Goal: Task Accomplishment & Management: Manage account settings

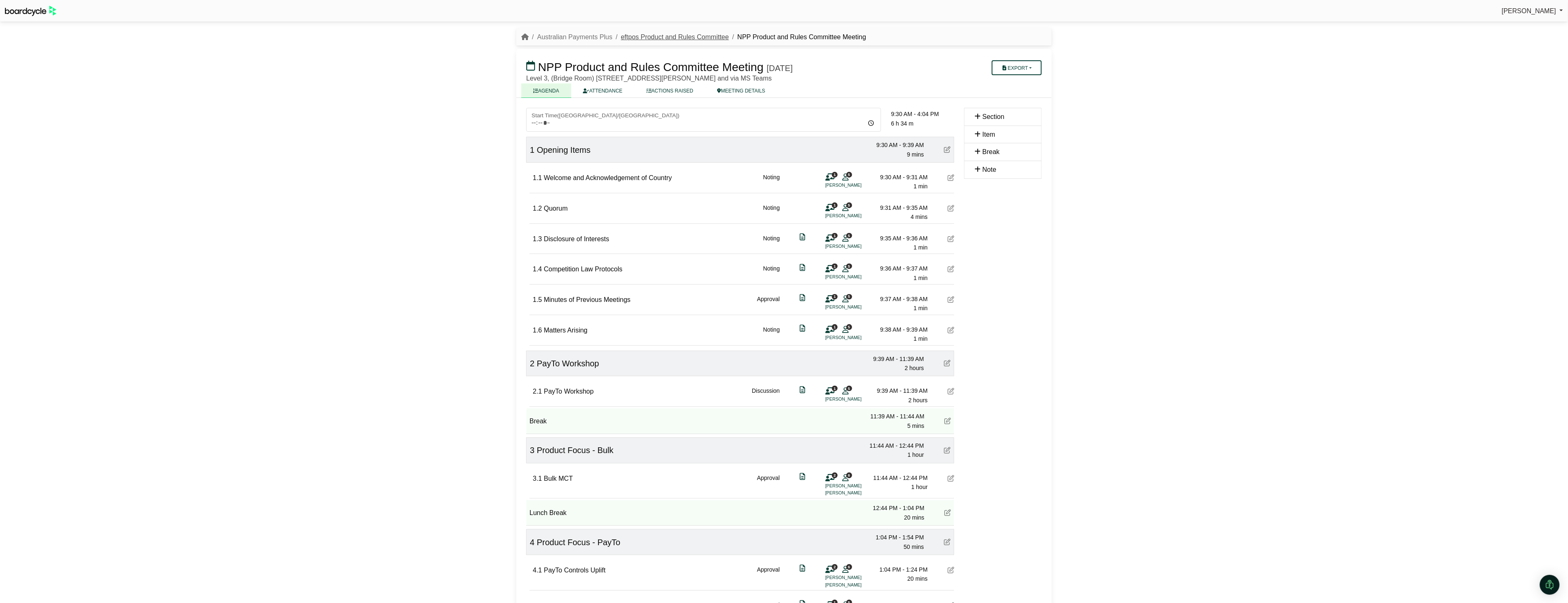
click at [641, 37] on link "eftpos Product and Rules Committee" at bounding box center [674, 37] width 108 height 7
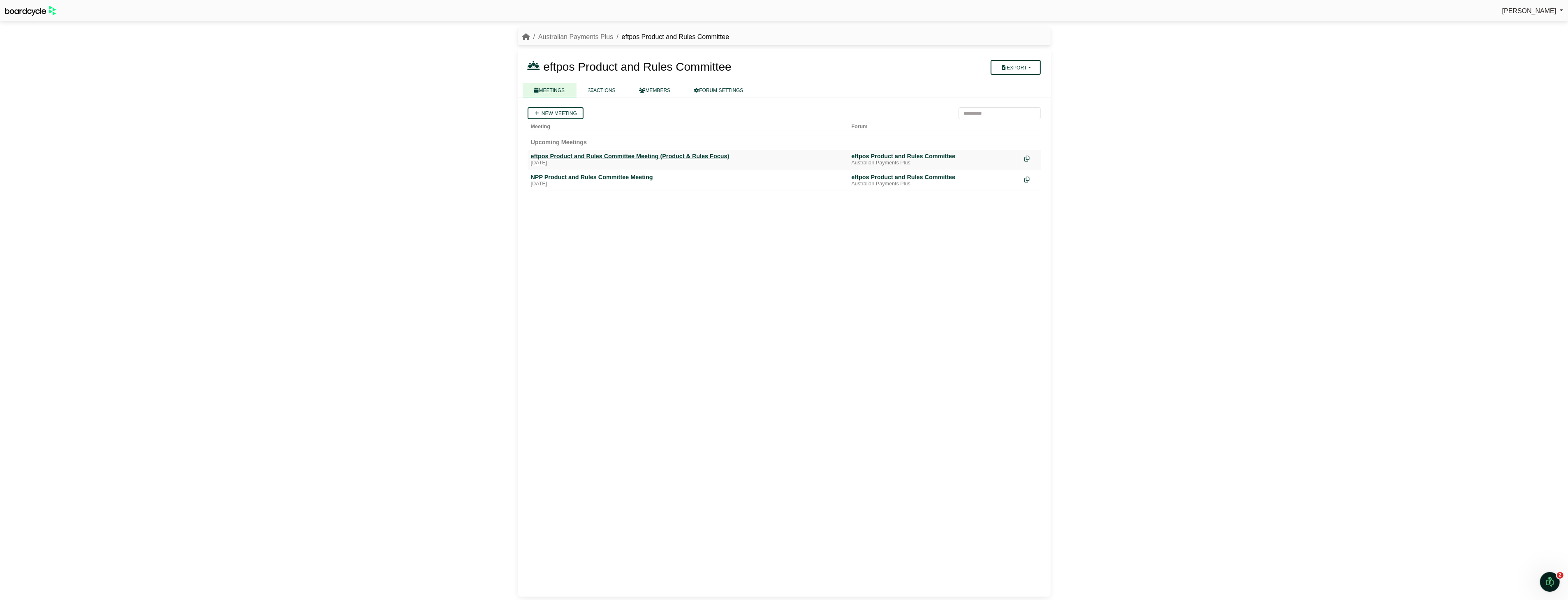
click at [613, 154] on div "eftpos Product and Rules Committee Meeting (Product & Rules Focus)" at bounding box center [688, 156] width 314 height 7
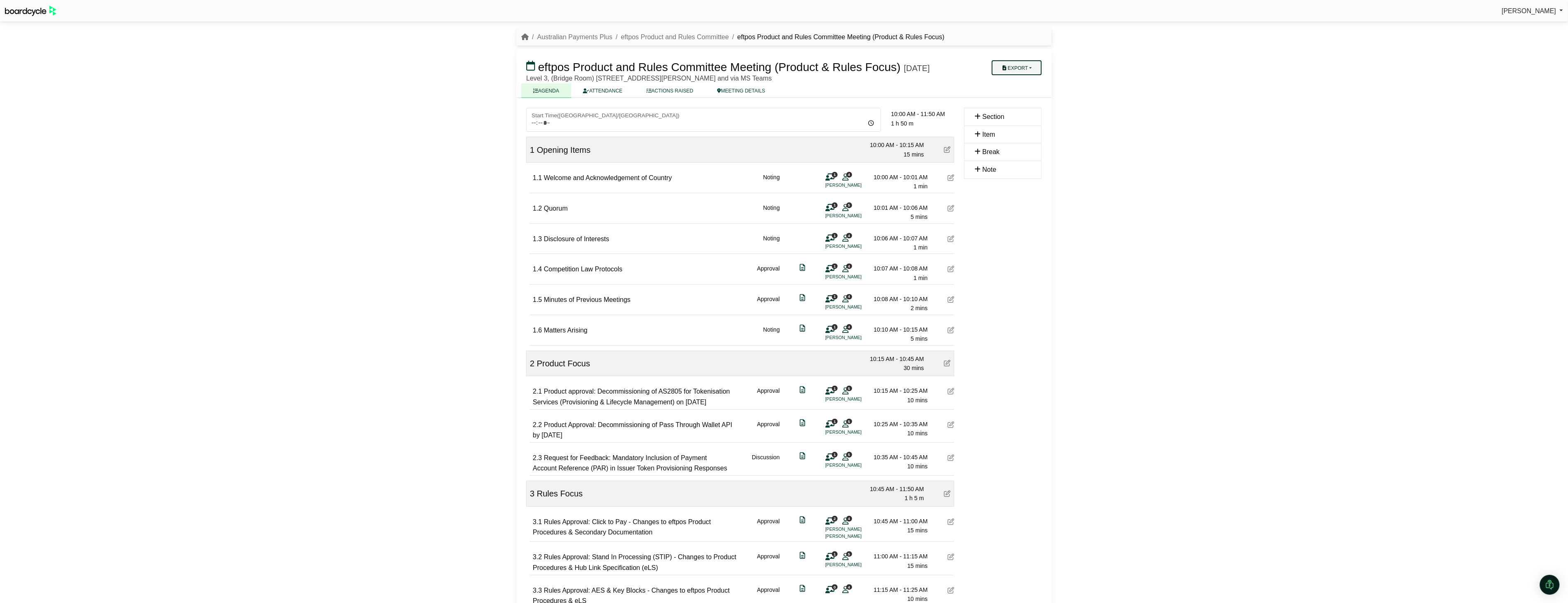
click at [1018, 67] on button "Export" at bounding box center [1017, 68] width 50 height 15
click at [1015, 81] on link "Agenda" at bounding box center [1028, 82] width 72 height 12
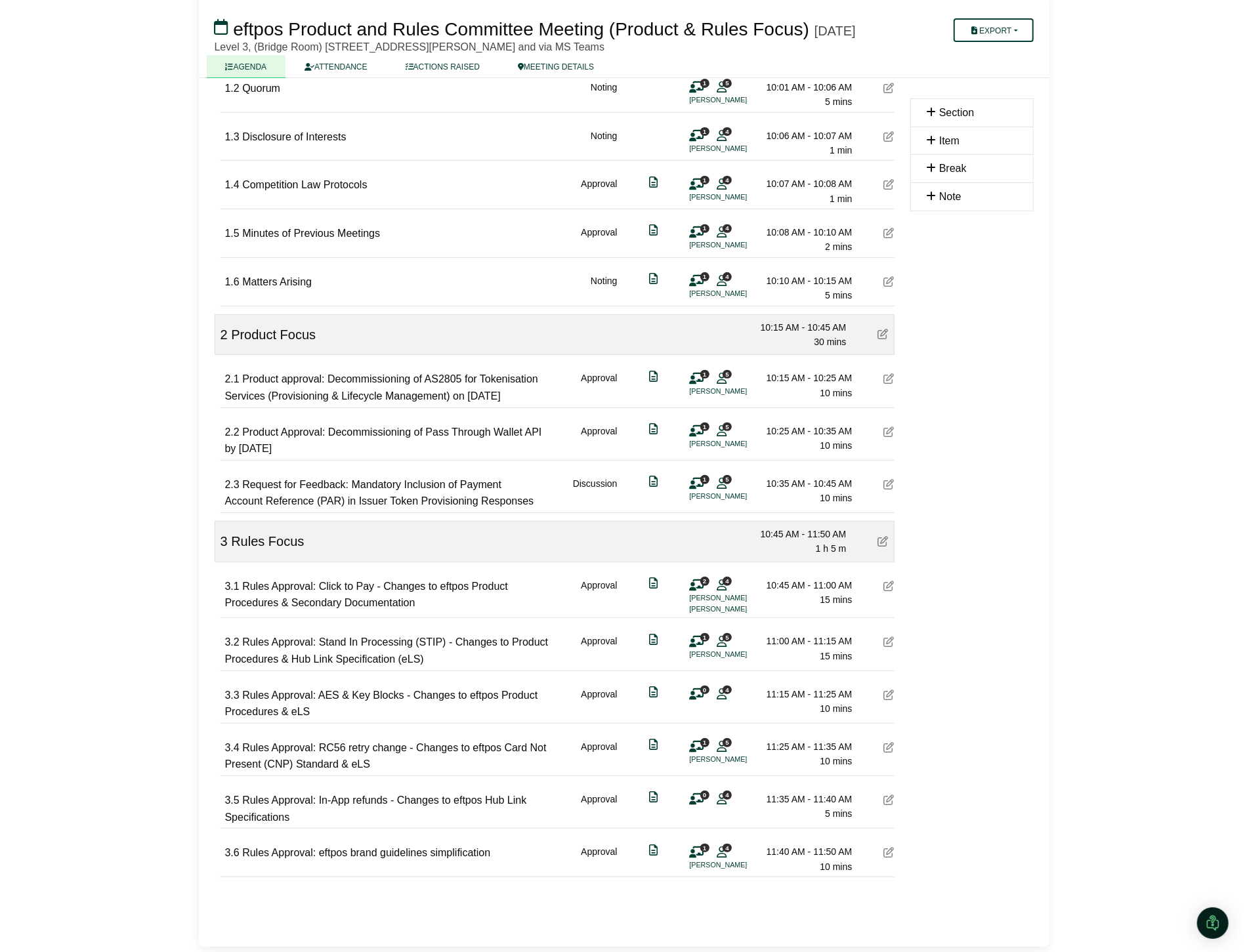
scroll to position [264, 0]
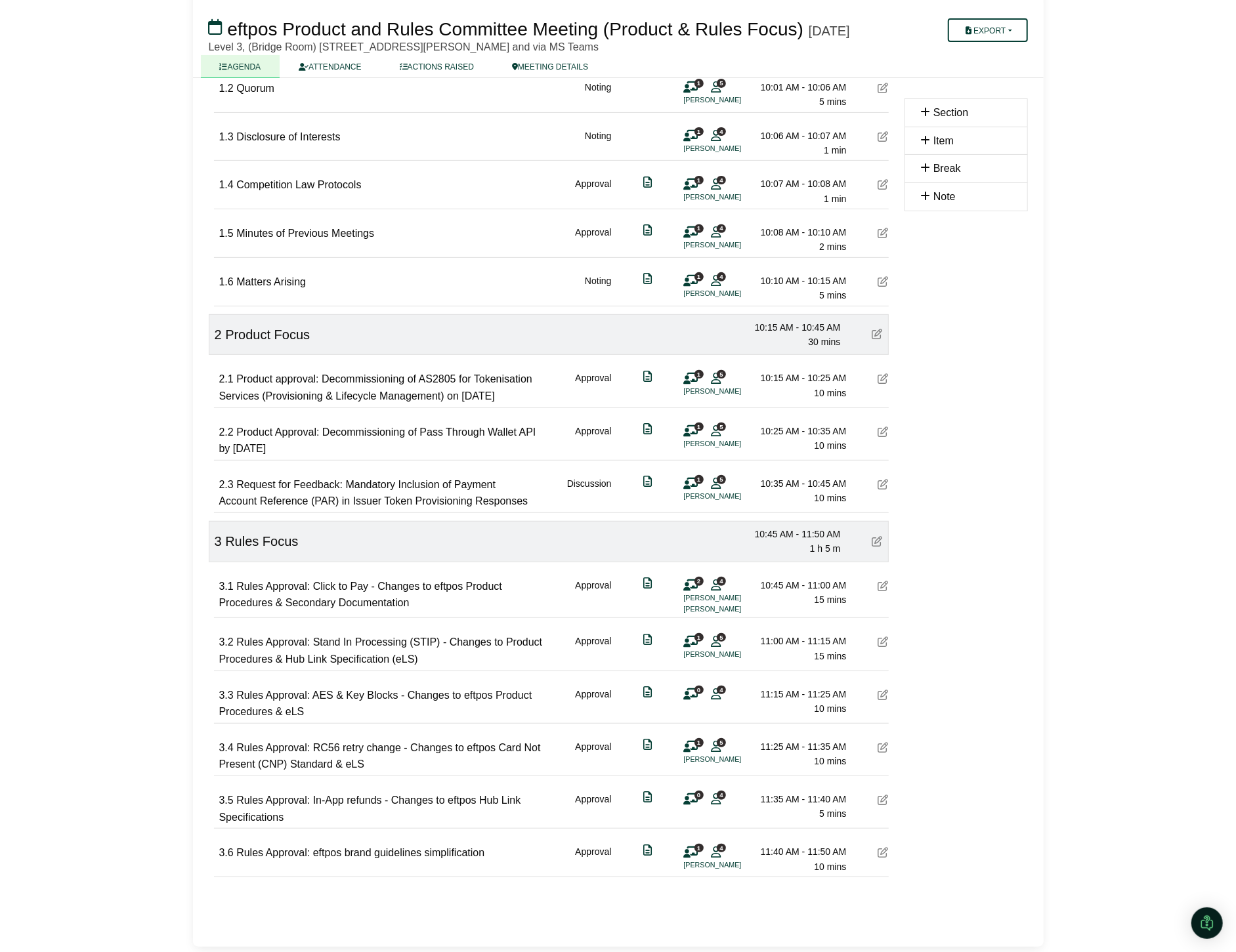
click at [884, 696] on icon at bounding box center [883, 695] width 11 height 11
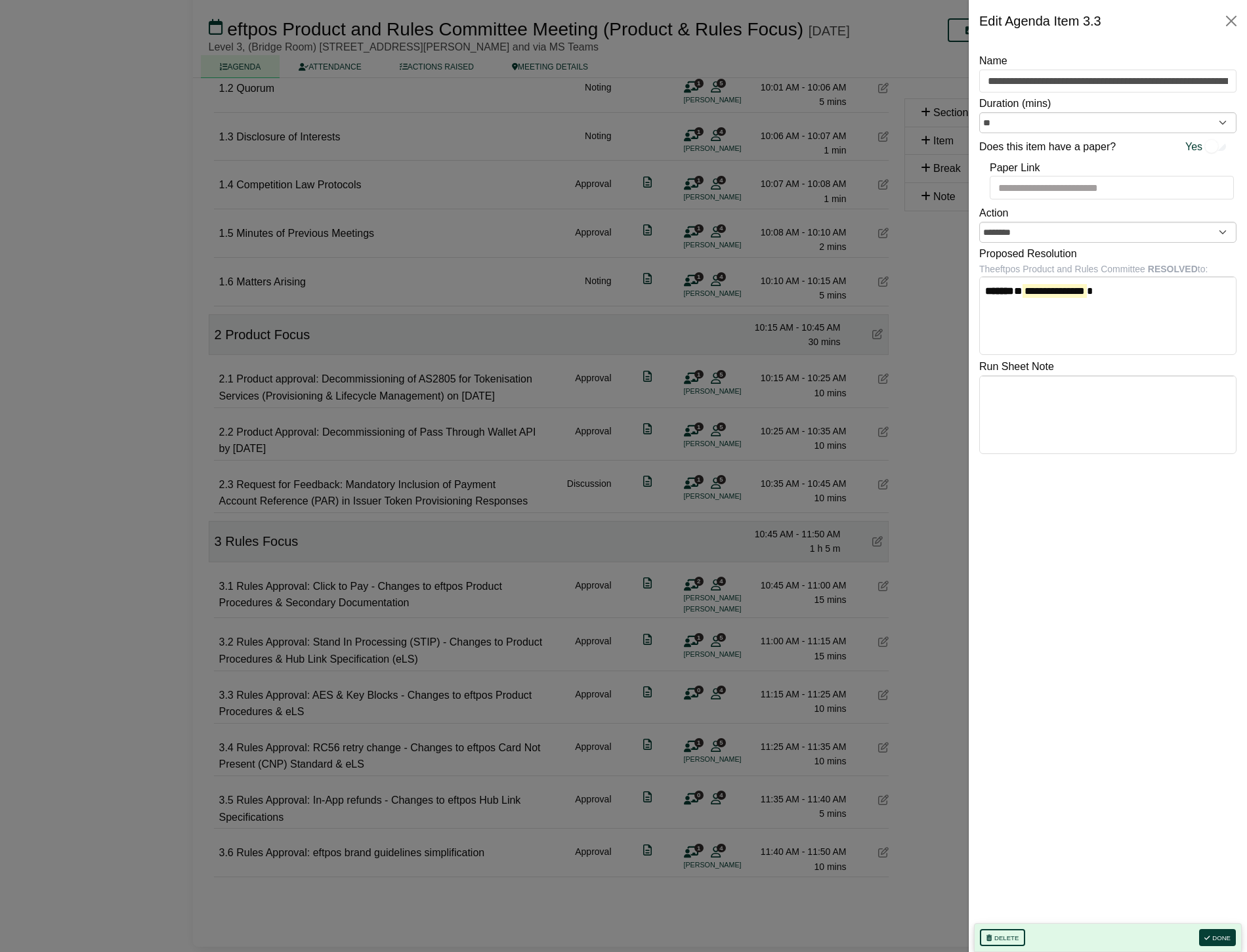
click at [709, 694] on div at bounding box center [624, 476] width 1247 height 952
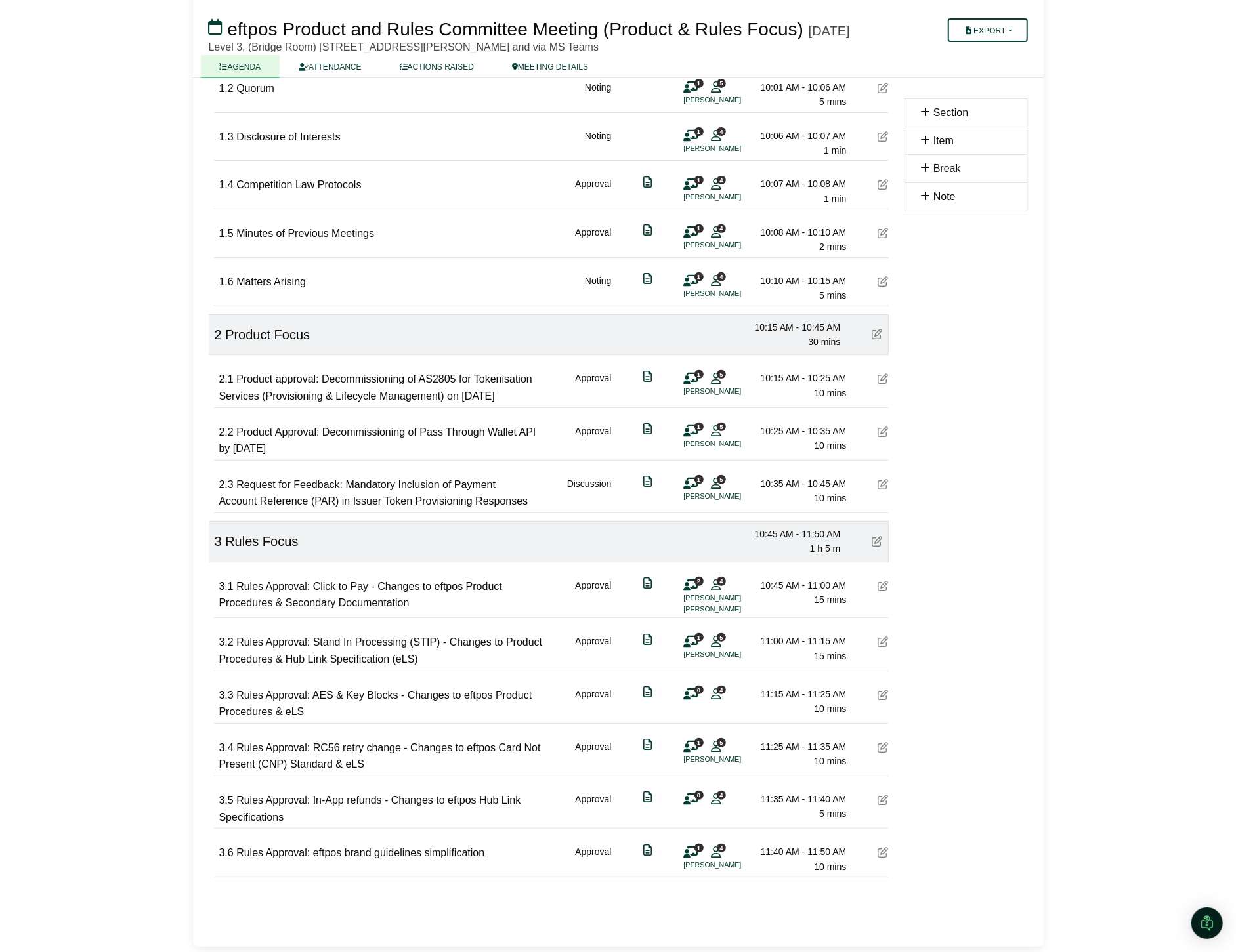
click at [709, 693] on div "0 4" at bounding box center [704, 694] width 40 height 15
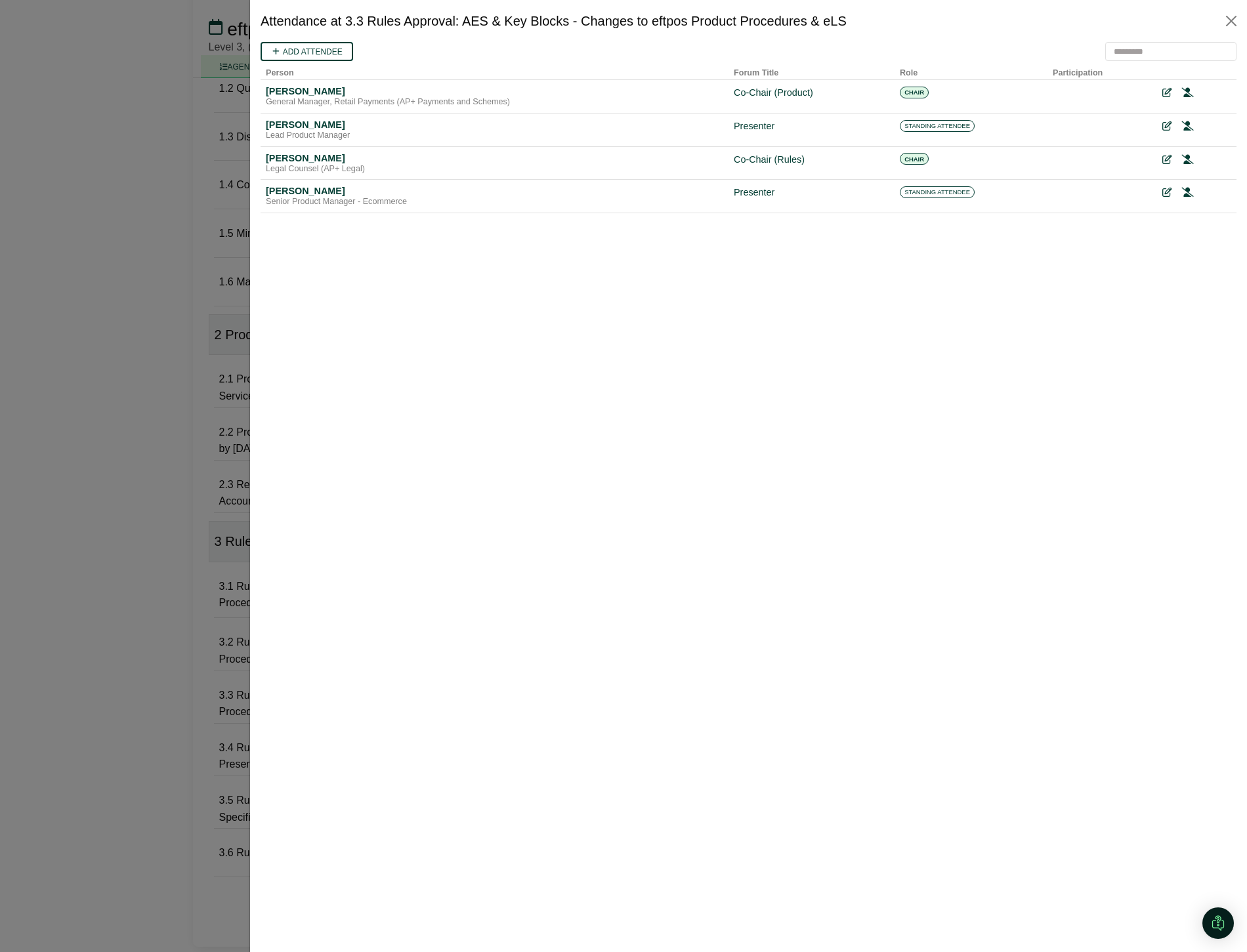
scroll to position [0, 0]
click at [310, 52] on link "Add attendee" at bounding box center [306, 51] width 92 height 19
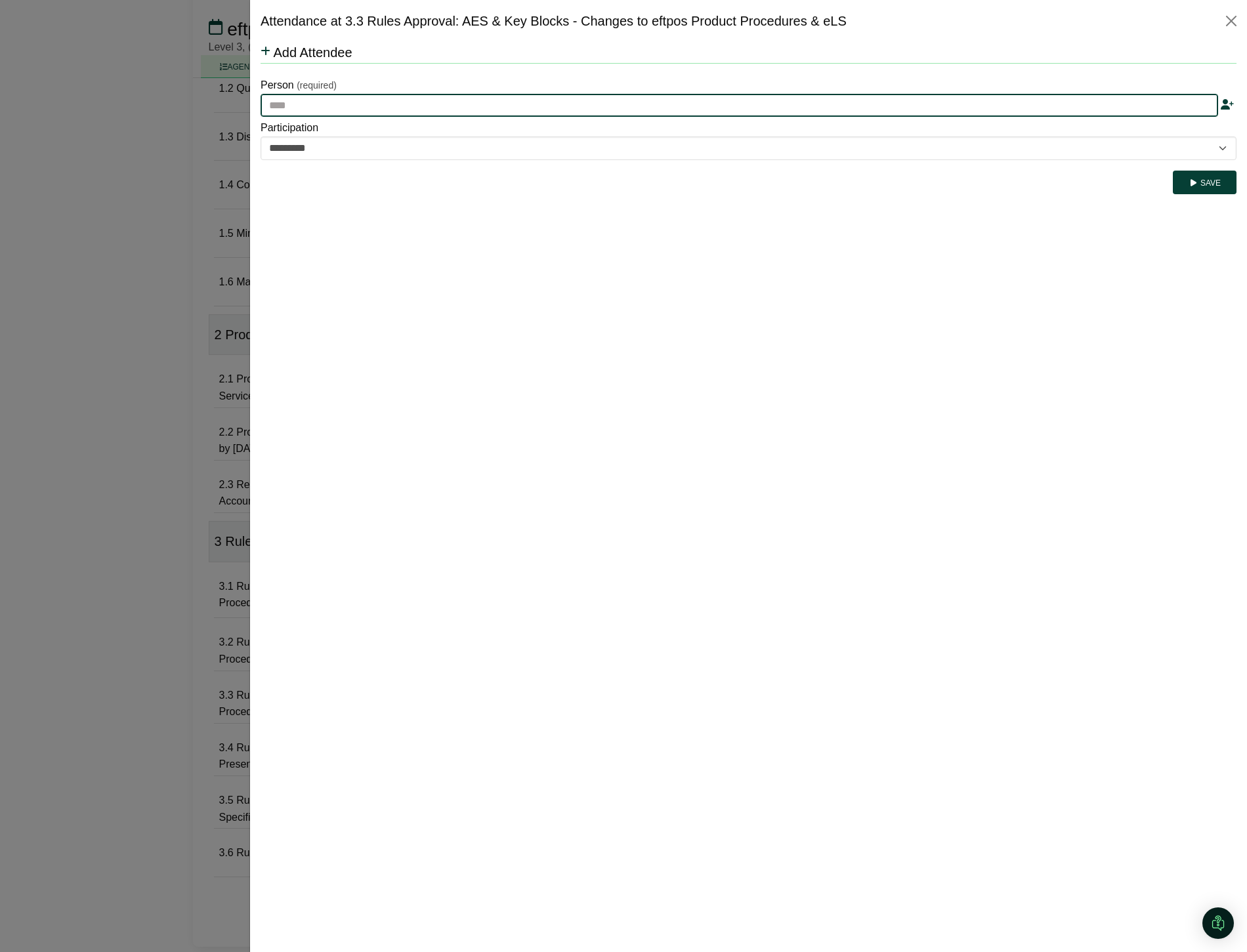
click at [305, 103] on input "text" at bounding box center [739, 106] width 958 height 23
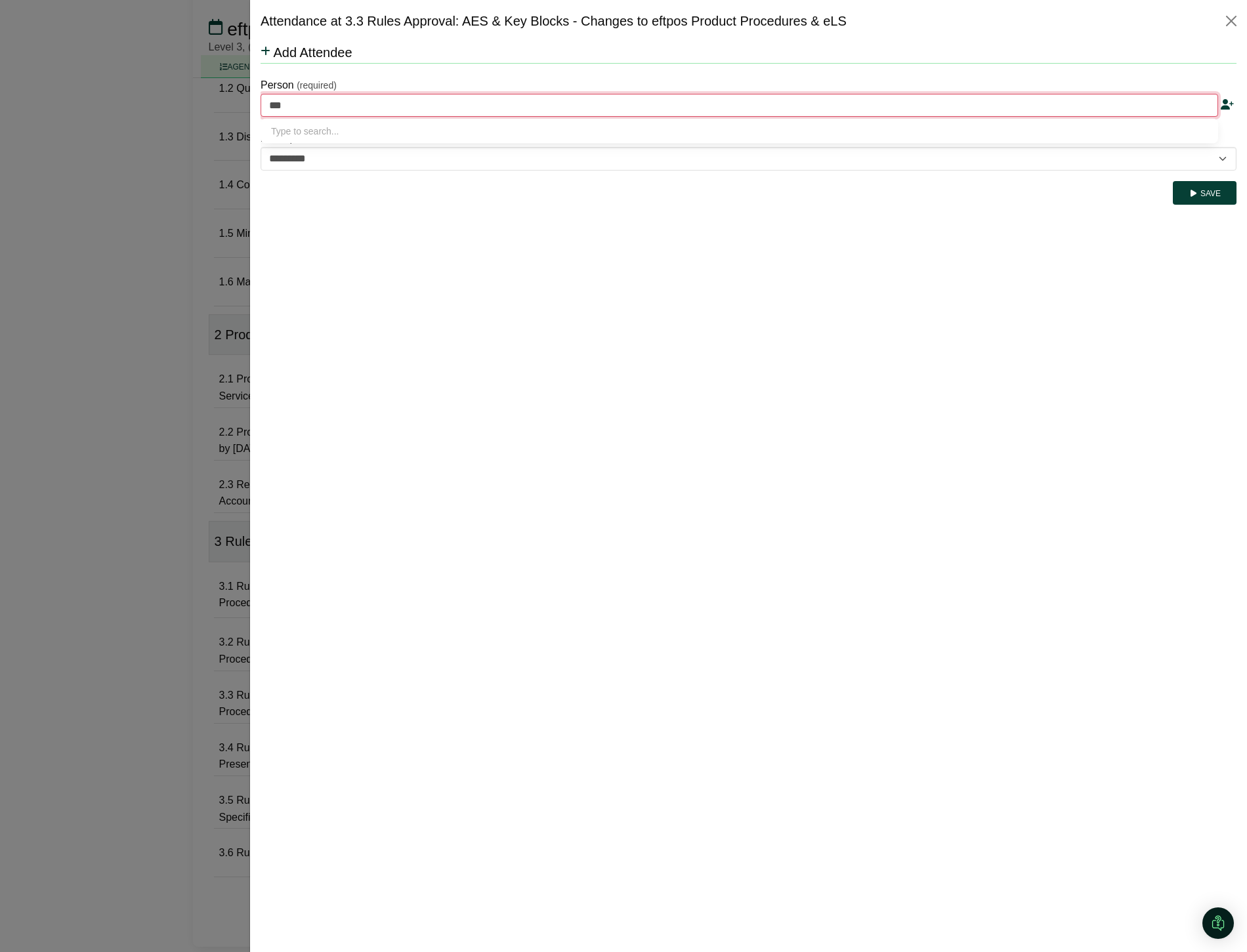
type input "****"
type input "**********"
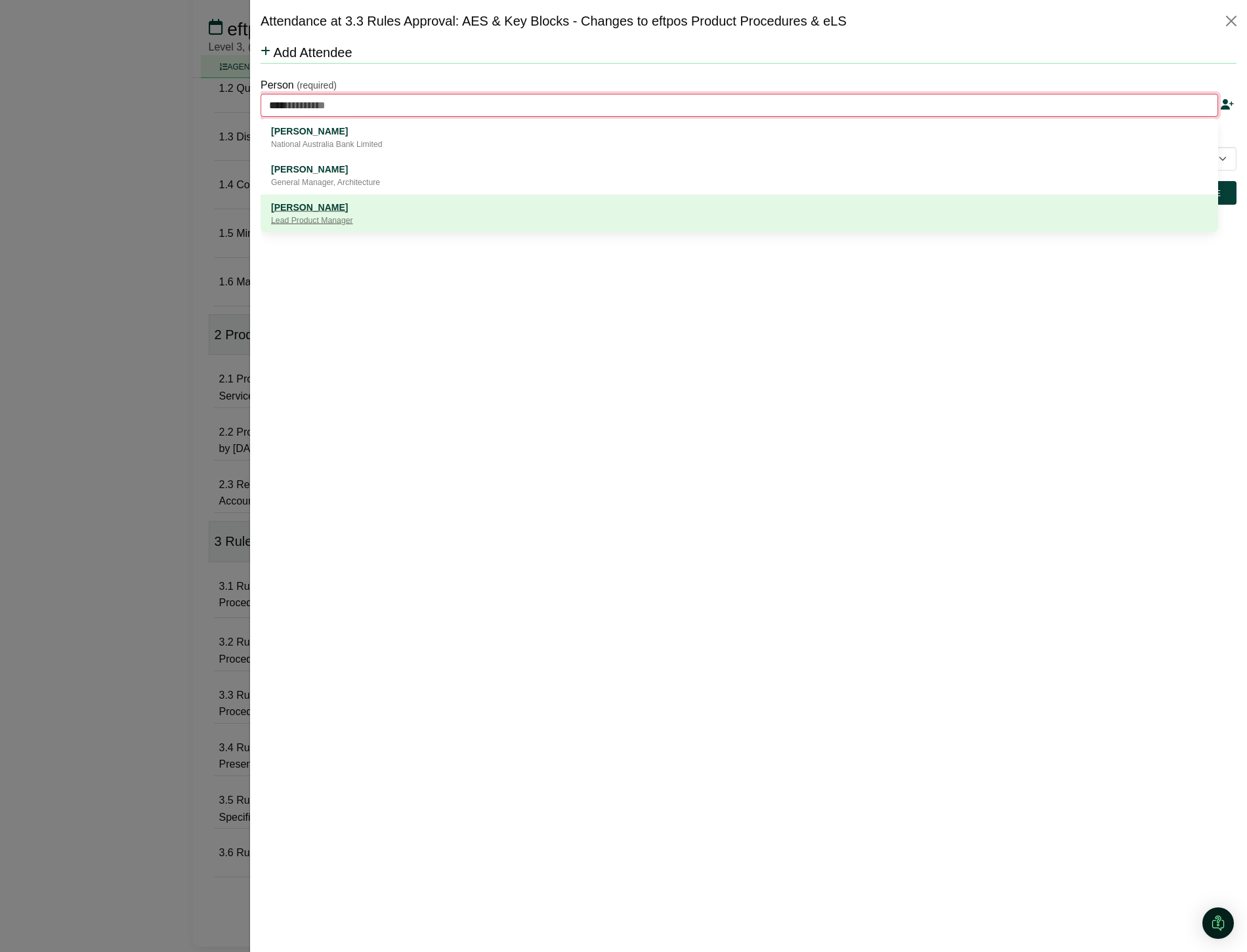
click at [322, 201] on div "[PERSON_NAME]" at bounding box center [739, 206] width 936 height 15
type input "**********"
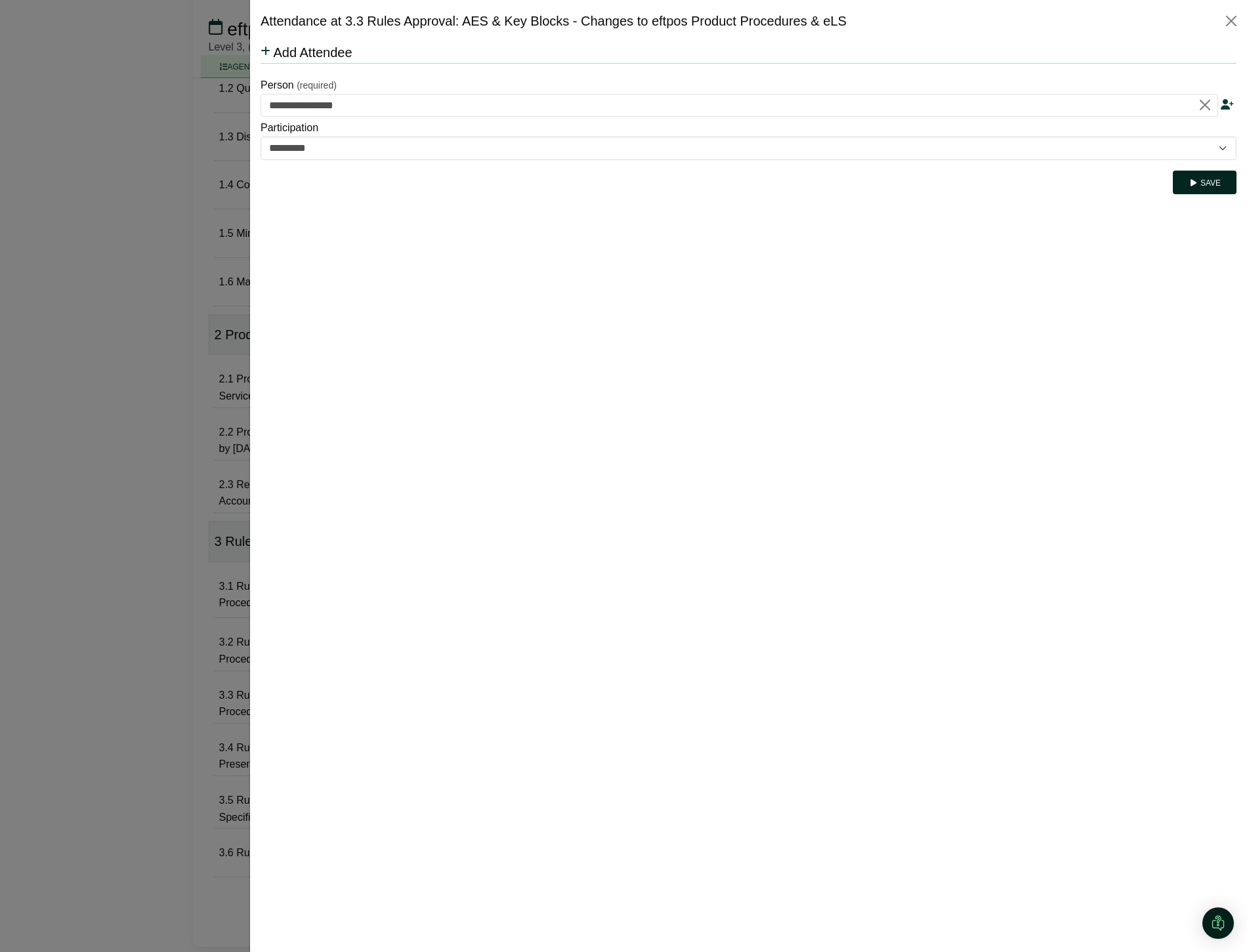
click at [1200, 179] on button "Save" at bounding box center [1204, 183] width 64 height 23
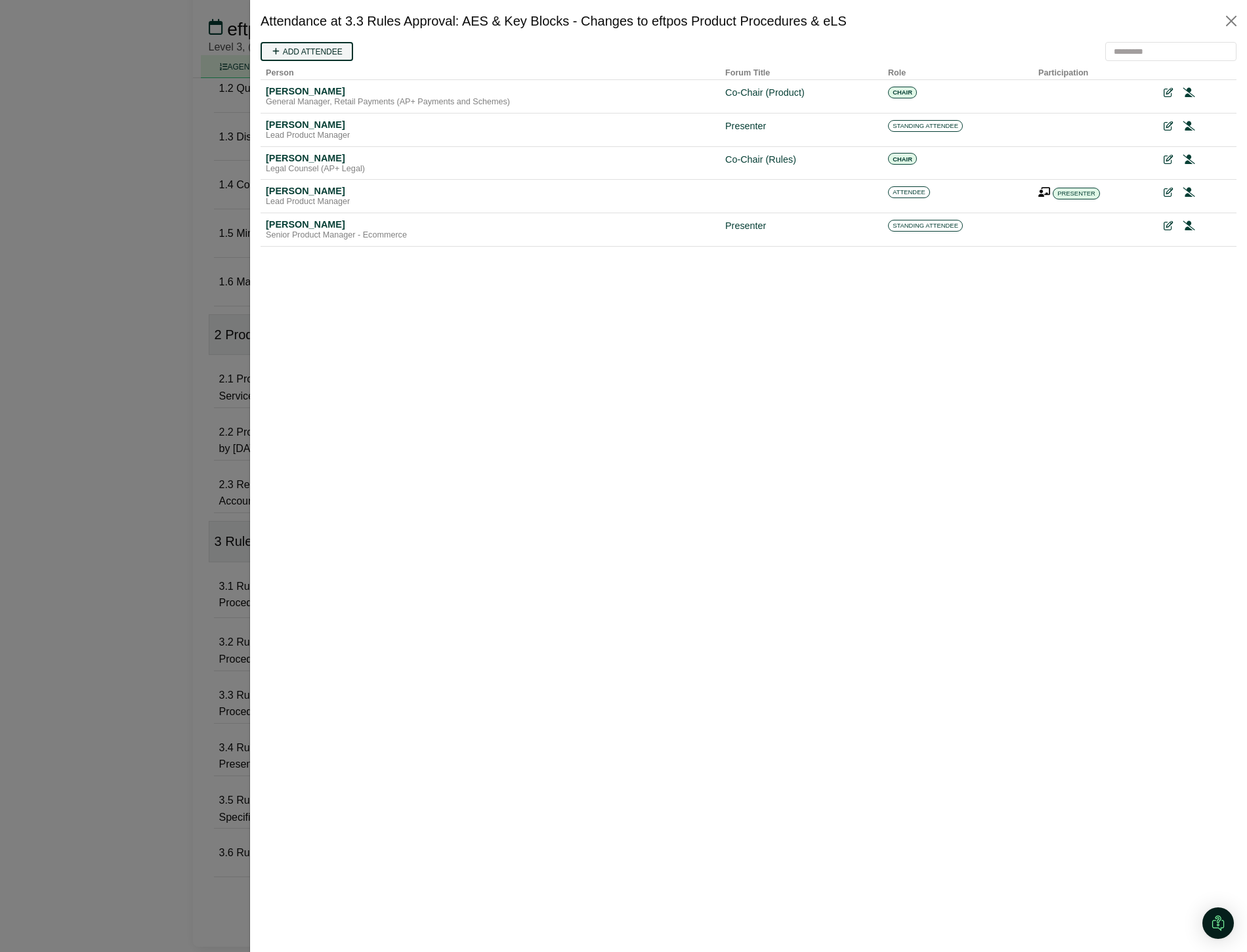
click at [326, 56] on link "Add attendee" at bounding box center [306, 51] width 92 height 19
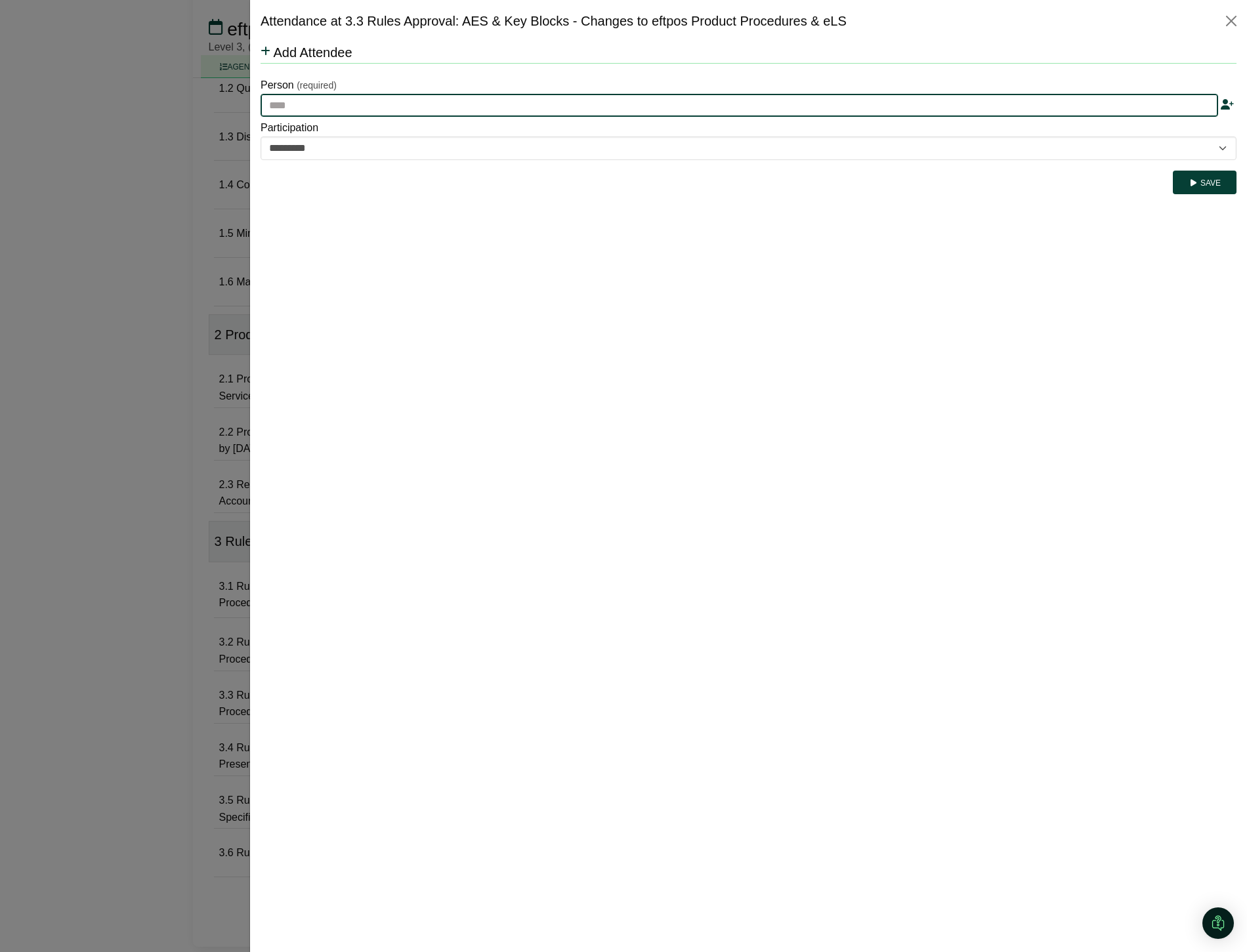
click at [305, 110] on input "text" at bounding box center [739, 106] width 958 height 23
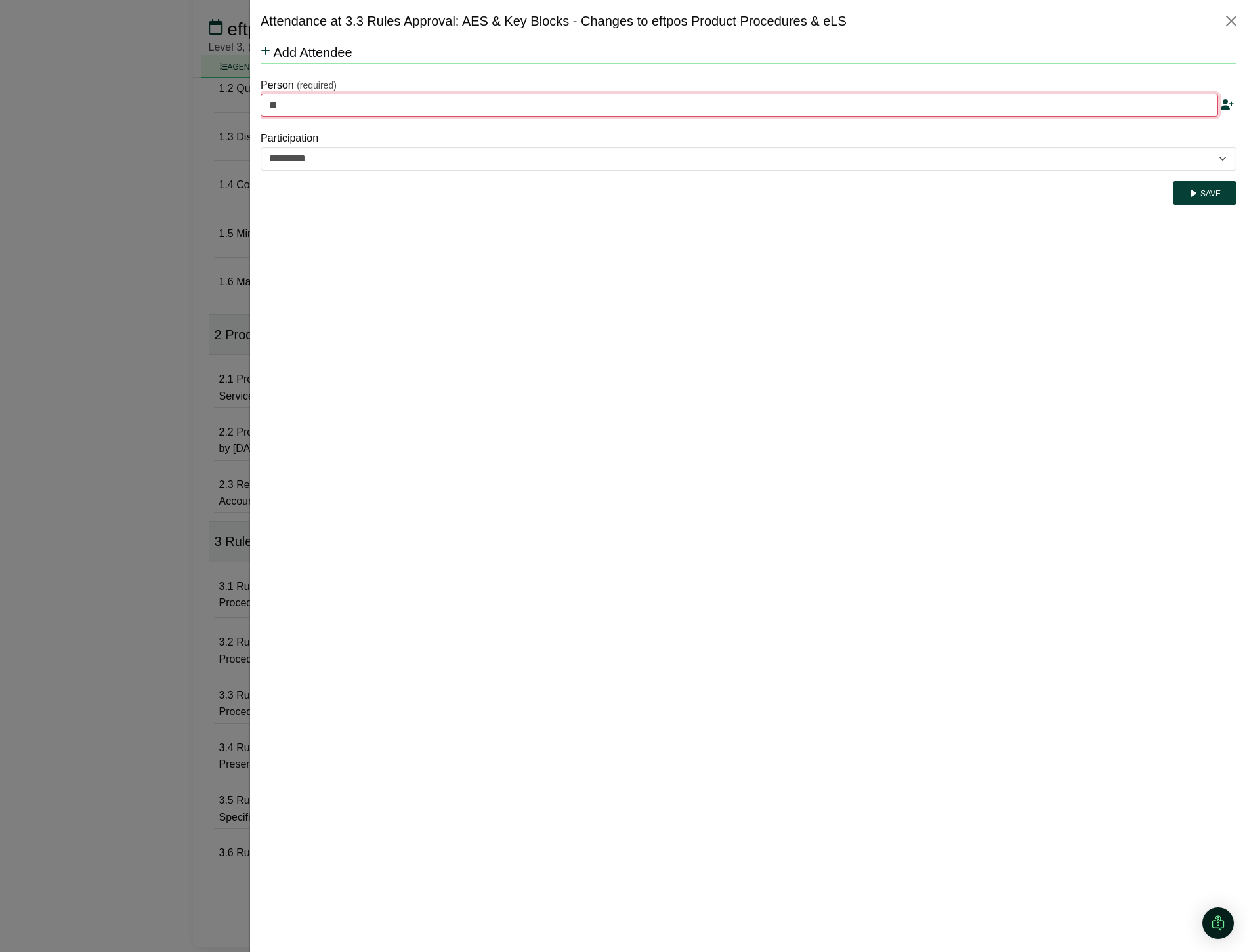
type input "***"
type input "**********"
type input "****"
type input "**********"
click at [311, 204] on div "[PERSON_NAME]" at bounding box center [739, 206] width 936 height 15
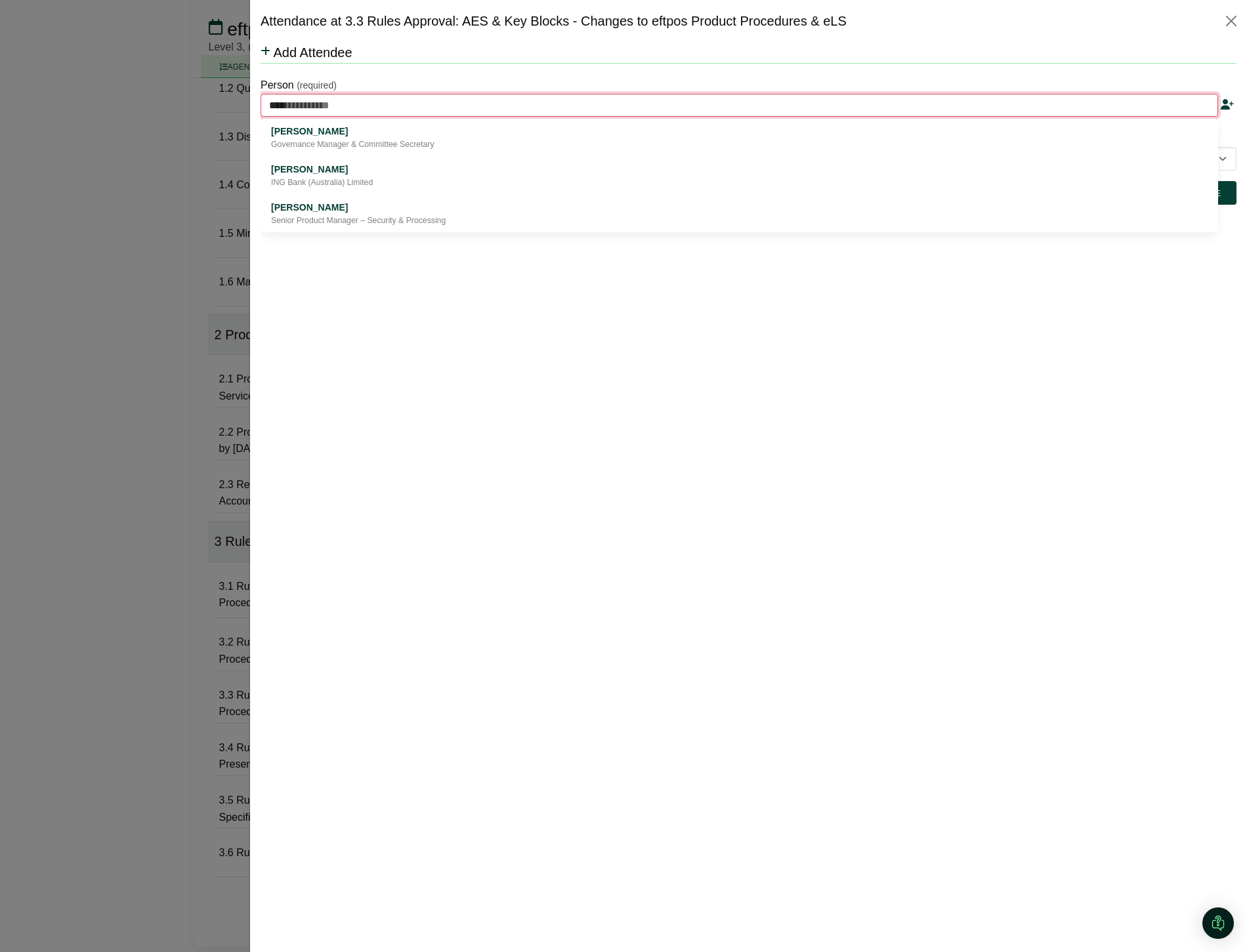
type input "**********"
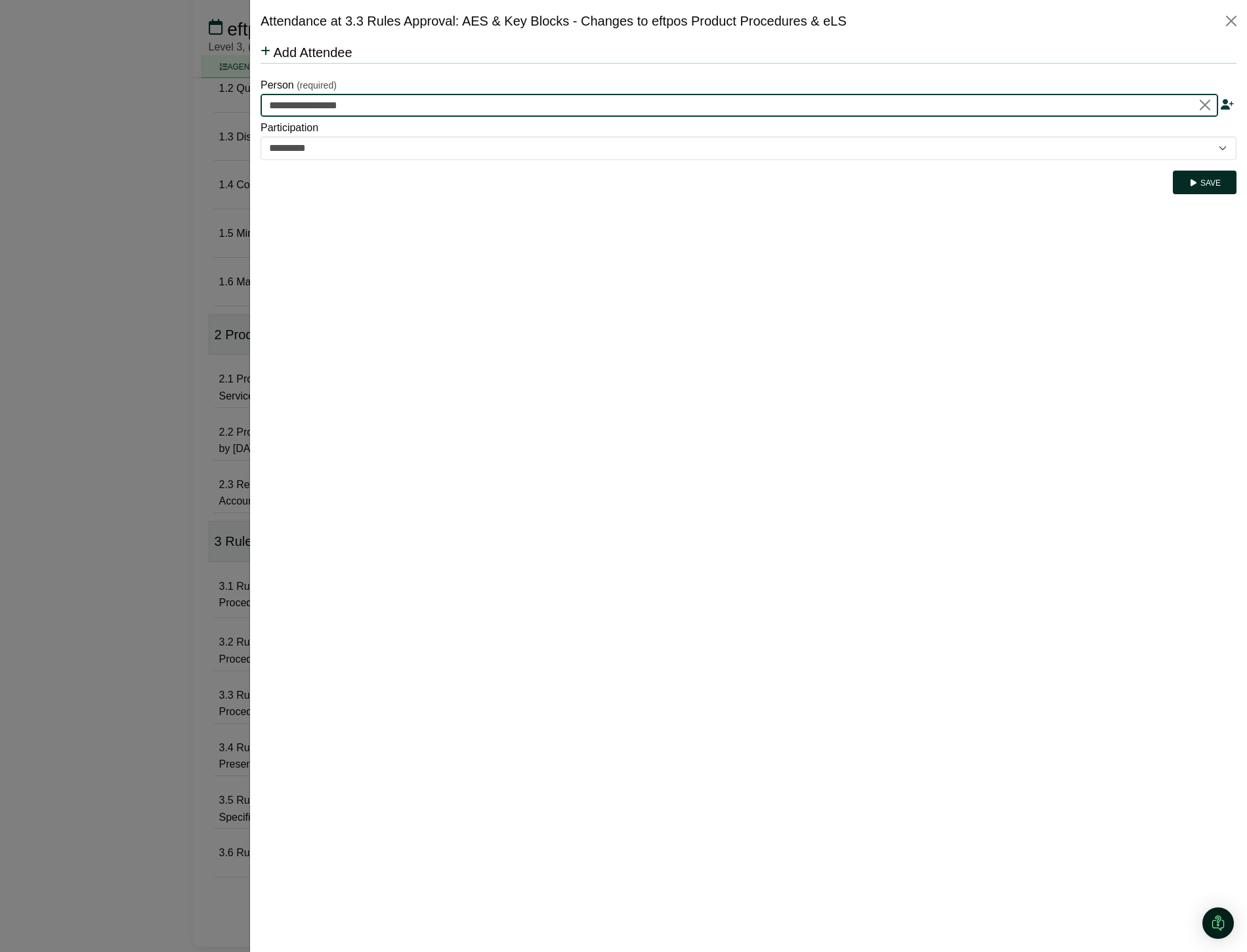
type input "**********"
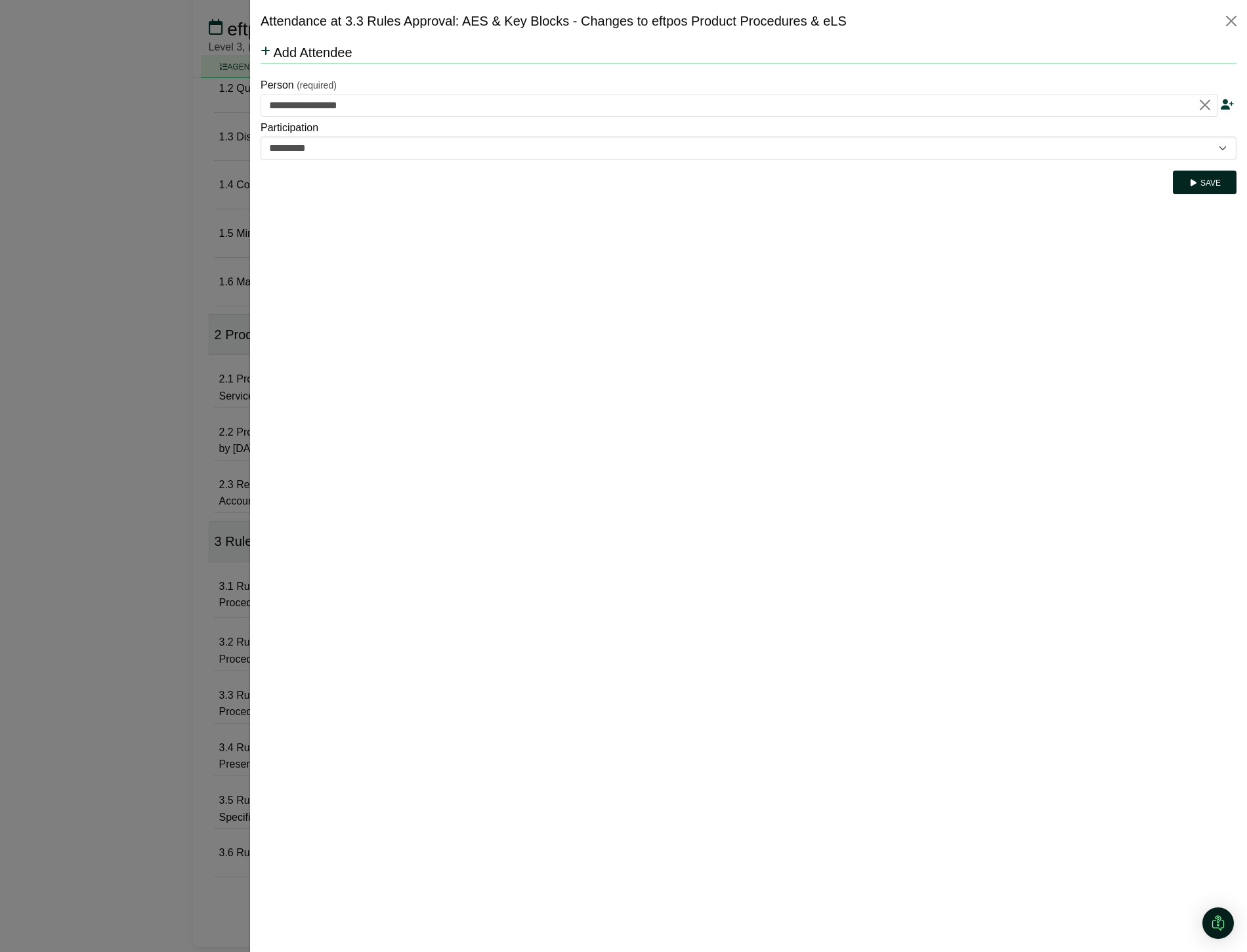
click at [1219, 186] on button "Save" at bounding box center [1204, 183] width 64 height 23
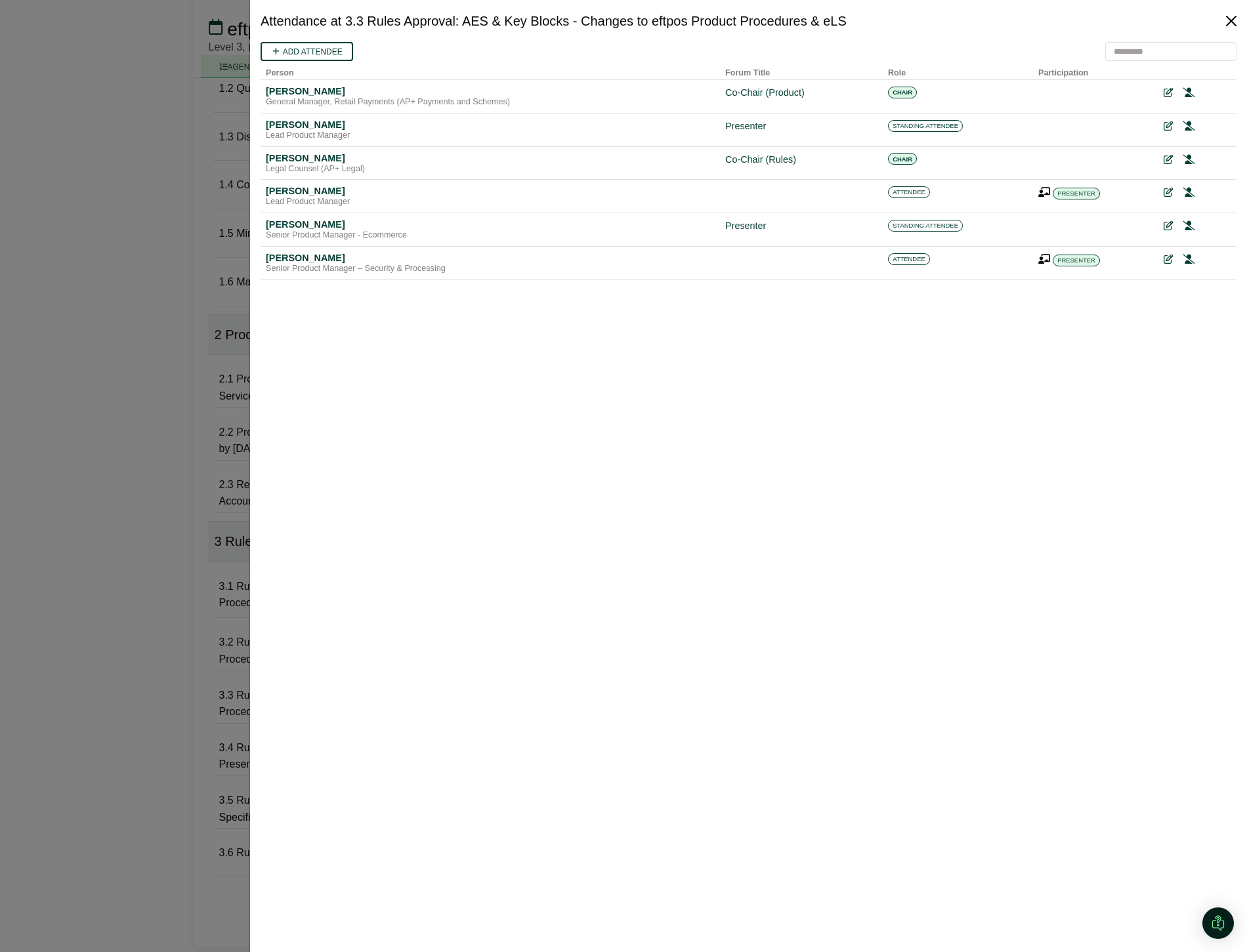
click at [1232, 21] on button "Close" at bounding box center [1231, 21] width 21 height 21
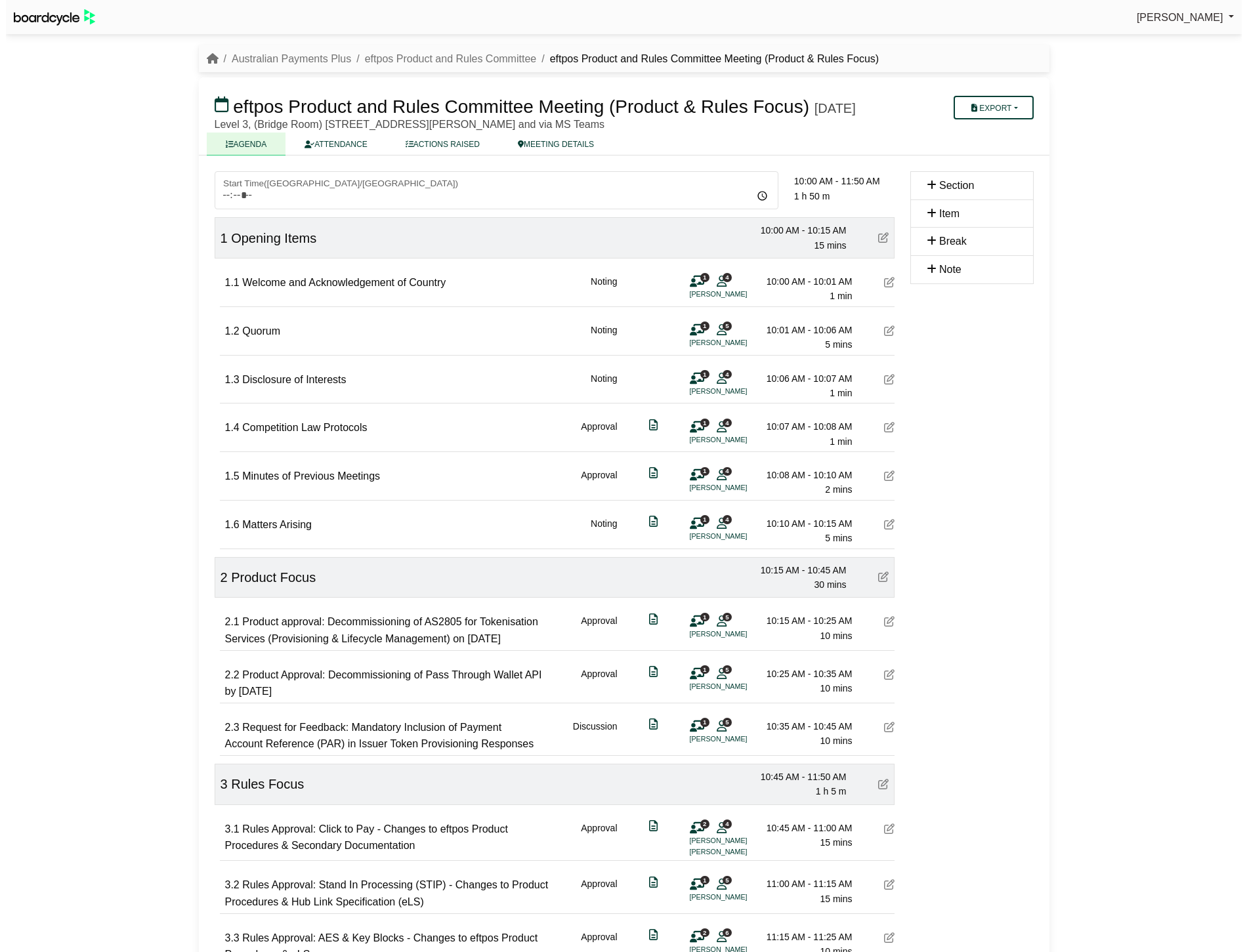
scroll to position [264, 0]
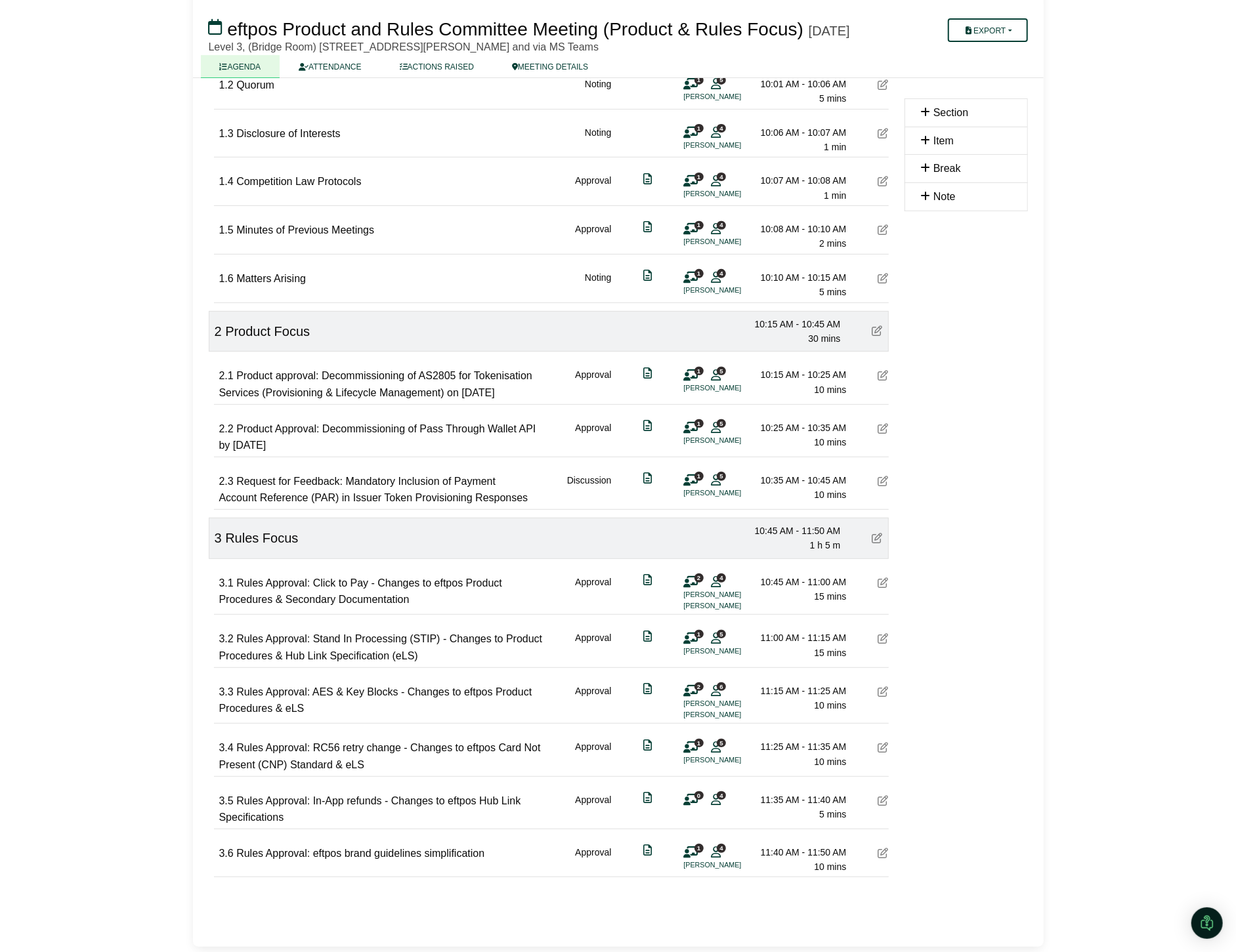
click at [691, 800] on icon at bounding box center [691, 800] width 15 height 1
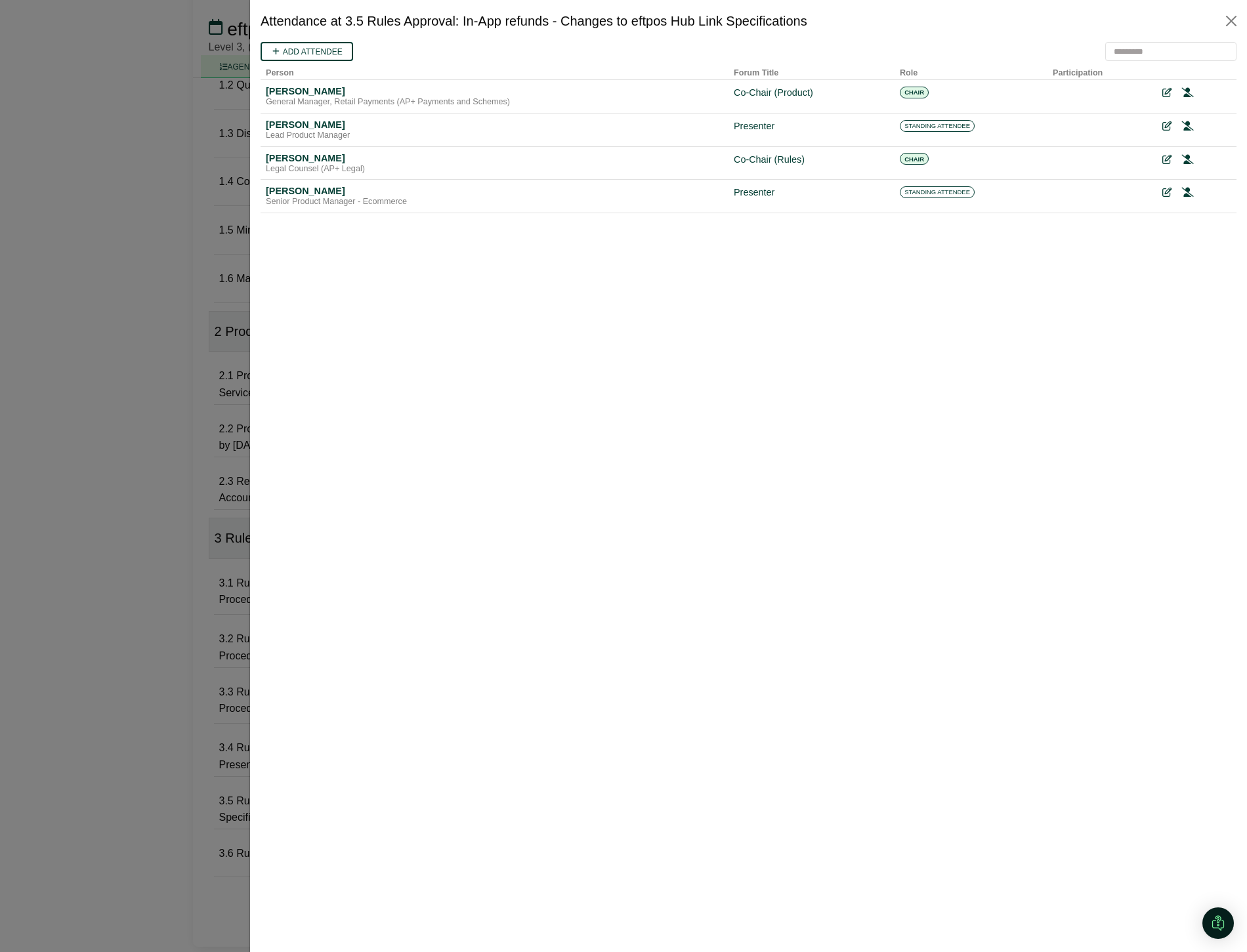
scroll to position [0, 0]
click at [304, 51] on link "Add attendee" at bounding box center [306, 51] width 92 height 19
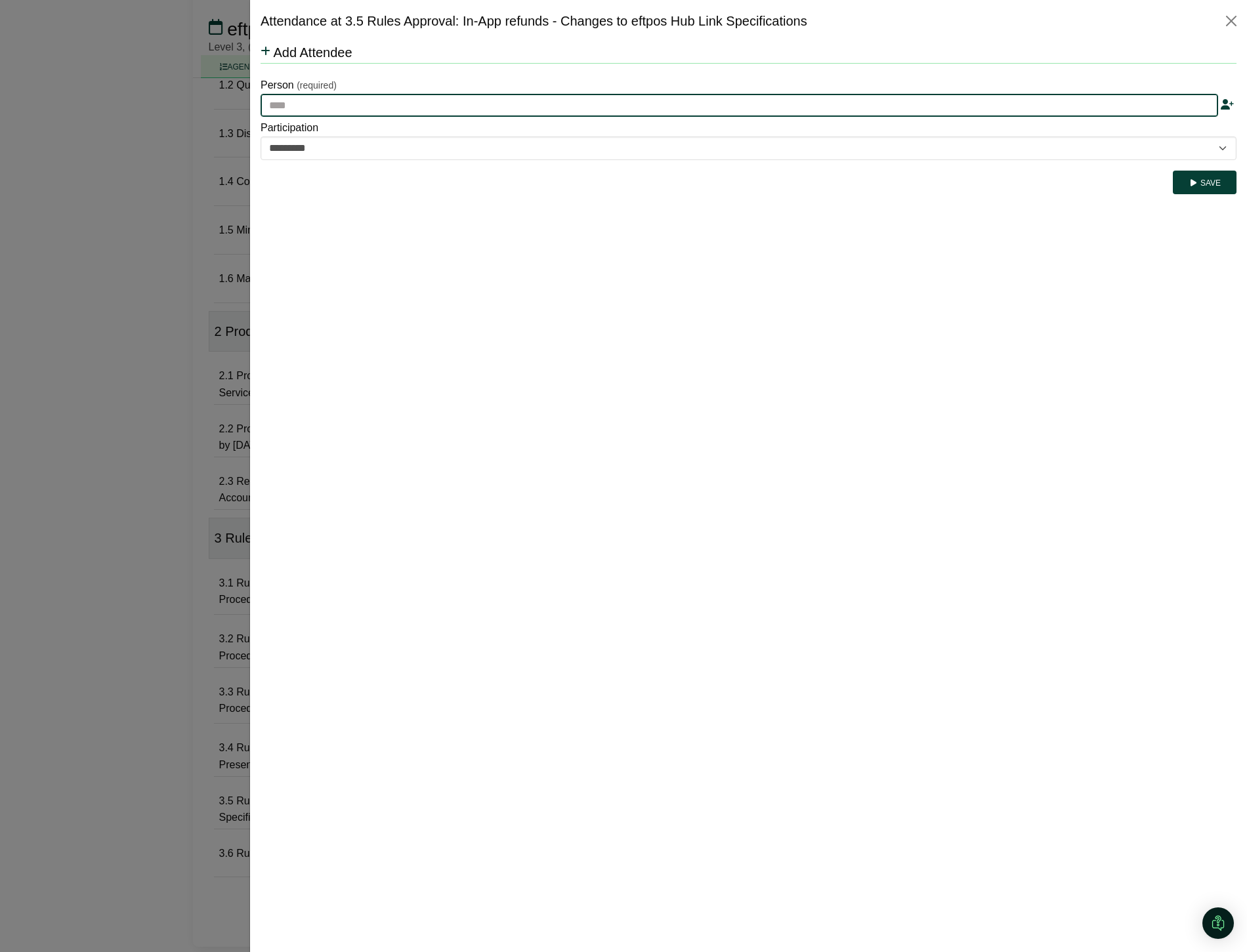
click at [307, 106] on input "text" at bounding box center [739, 106] width 958 height 23
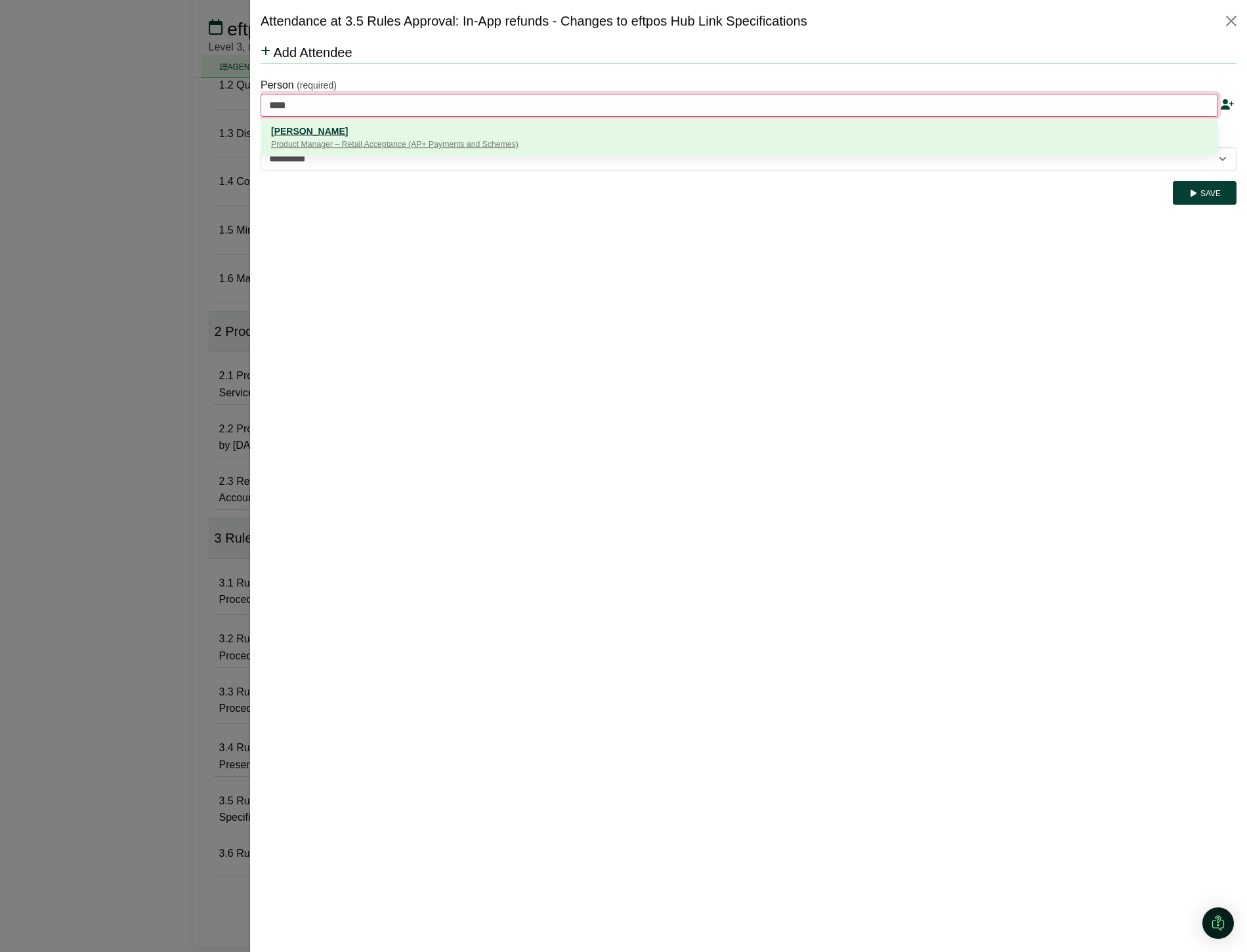
click at [311, 135] on div "[PERSON_NAME]" at bounding box center [739, 130] width 936 height 15
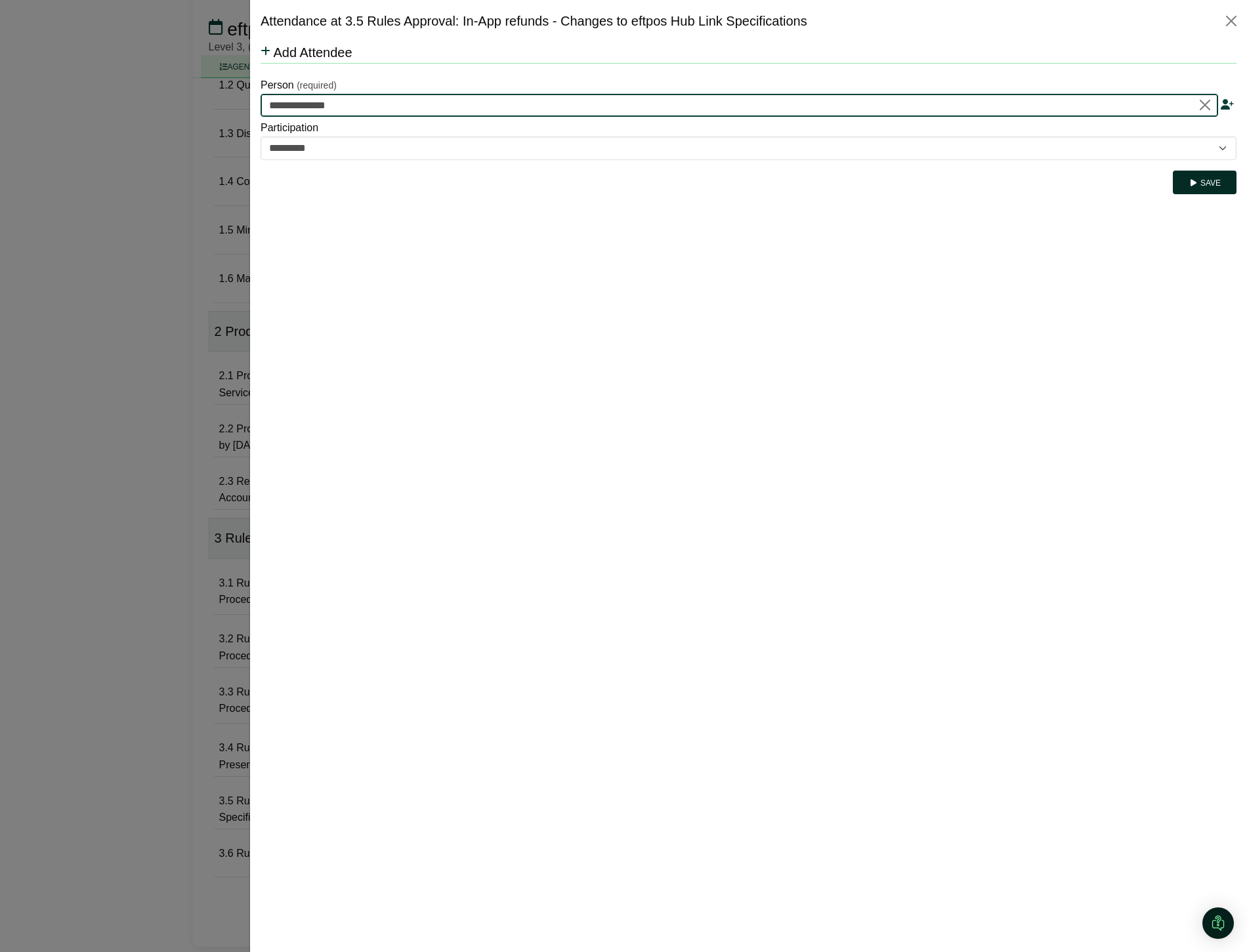
type input "**********"
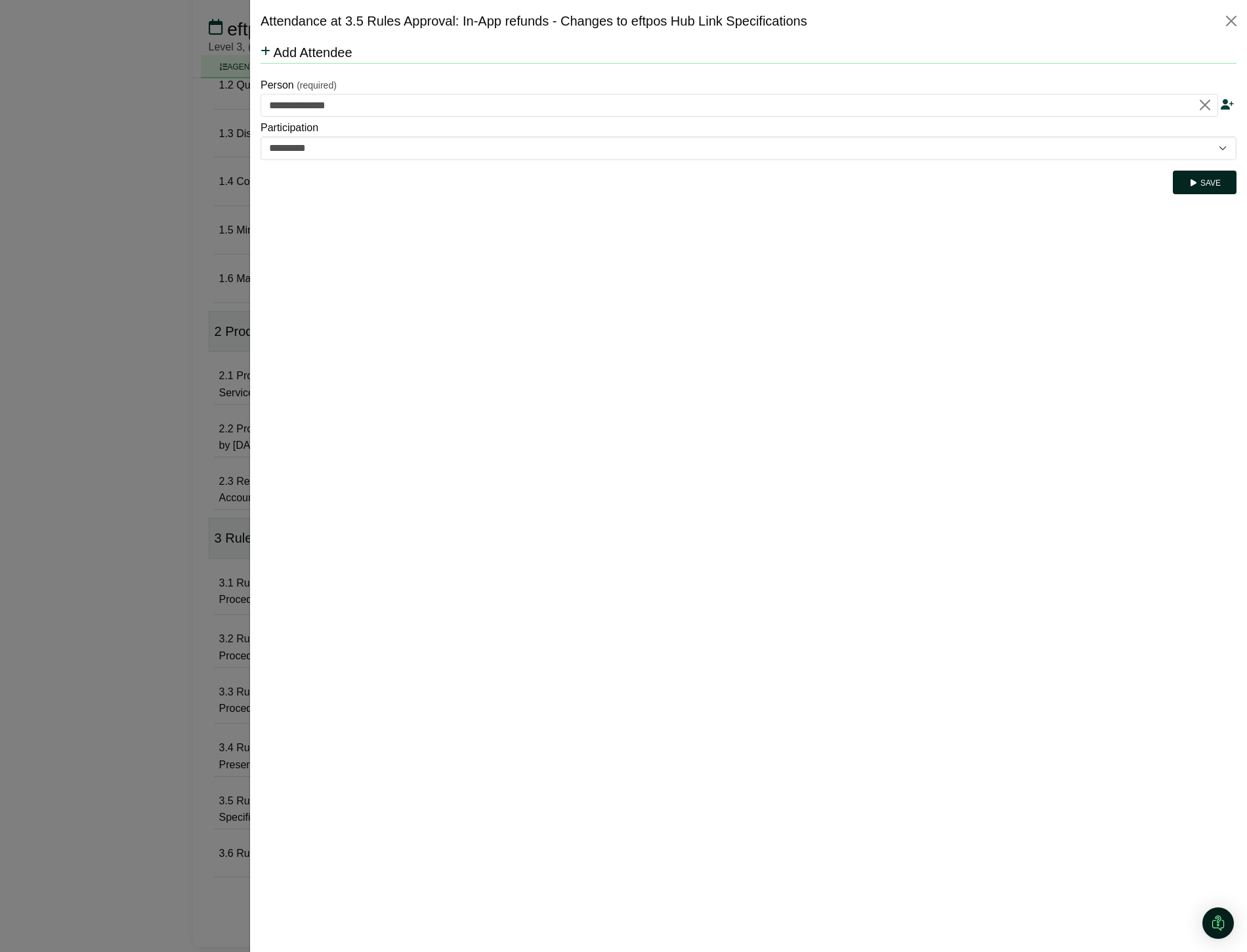
click at [1212, 187] on button "Save" at bounding box center [1204, 183] width 64 height 23
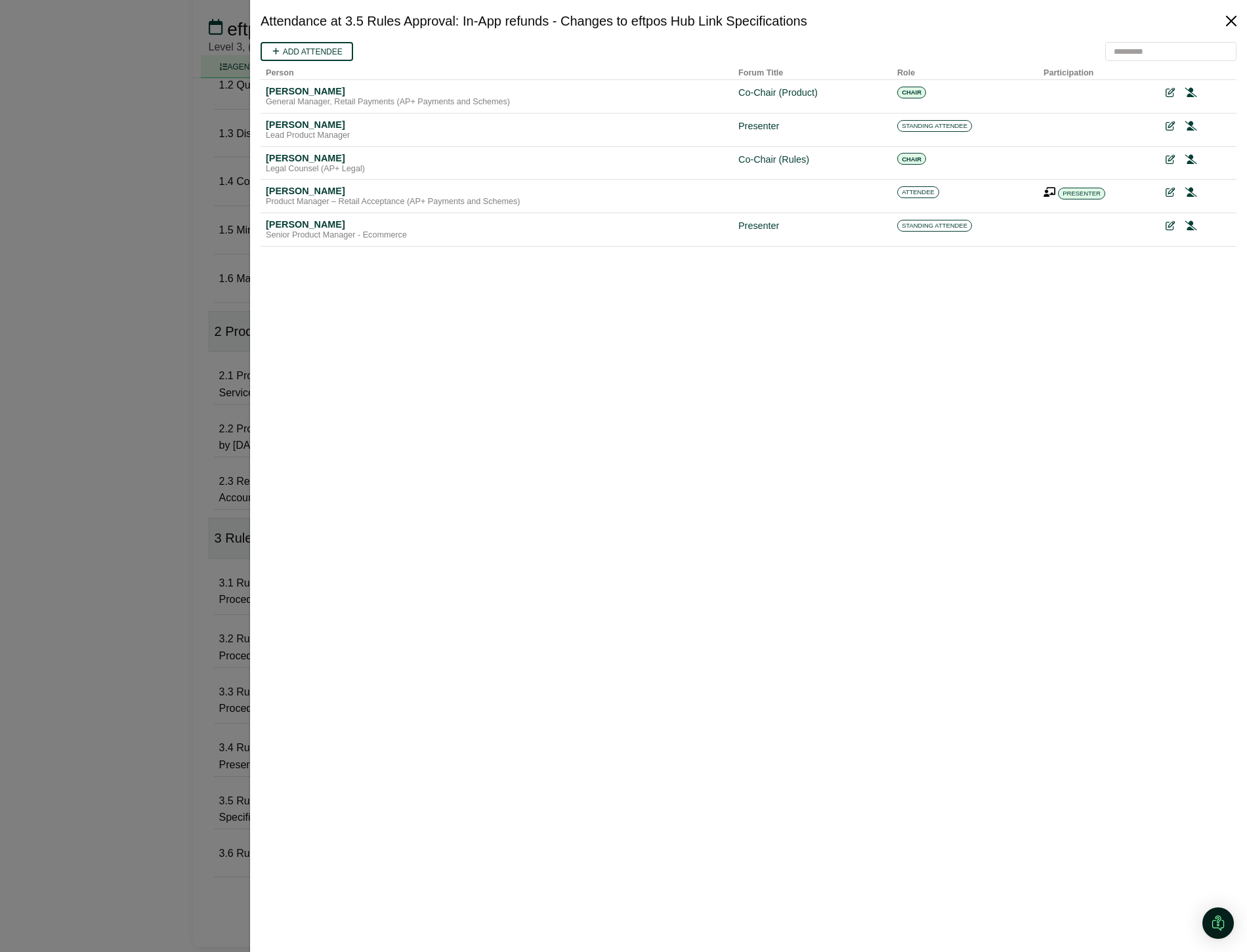
click at [1230, 19] on button "Close" at bounding box center [1231, 21] width 21 height 21
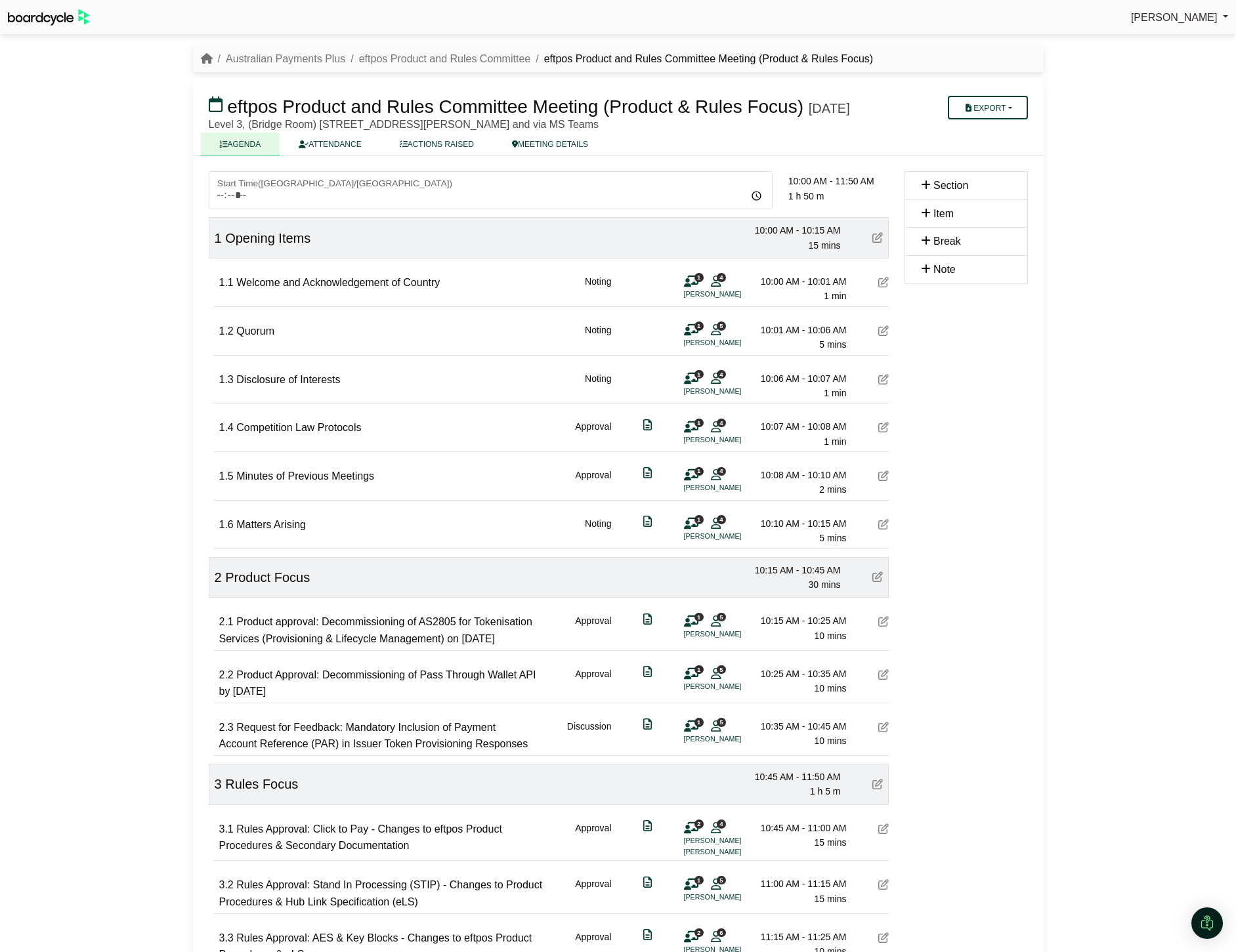
scroll to position [264, 0]
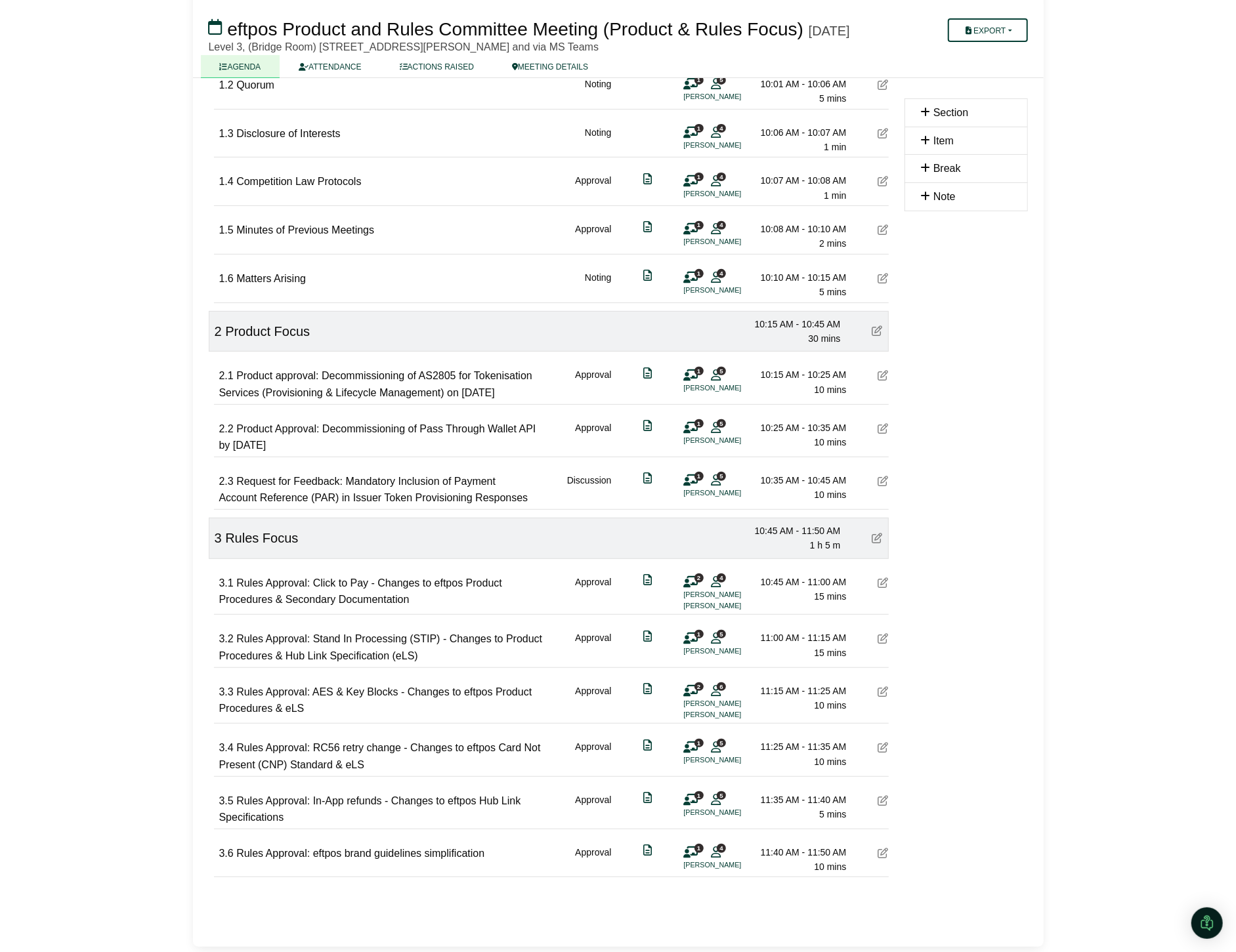
click at [790, 602] on div "10:45 AM - 11:00 AM 15 mins" at bounding box center [801, 590] width 92 height 29
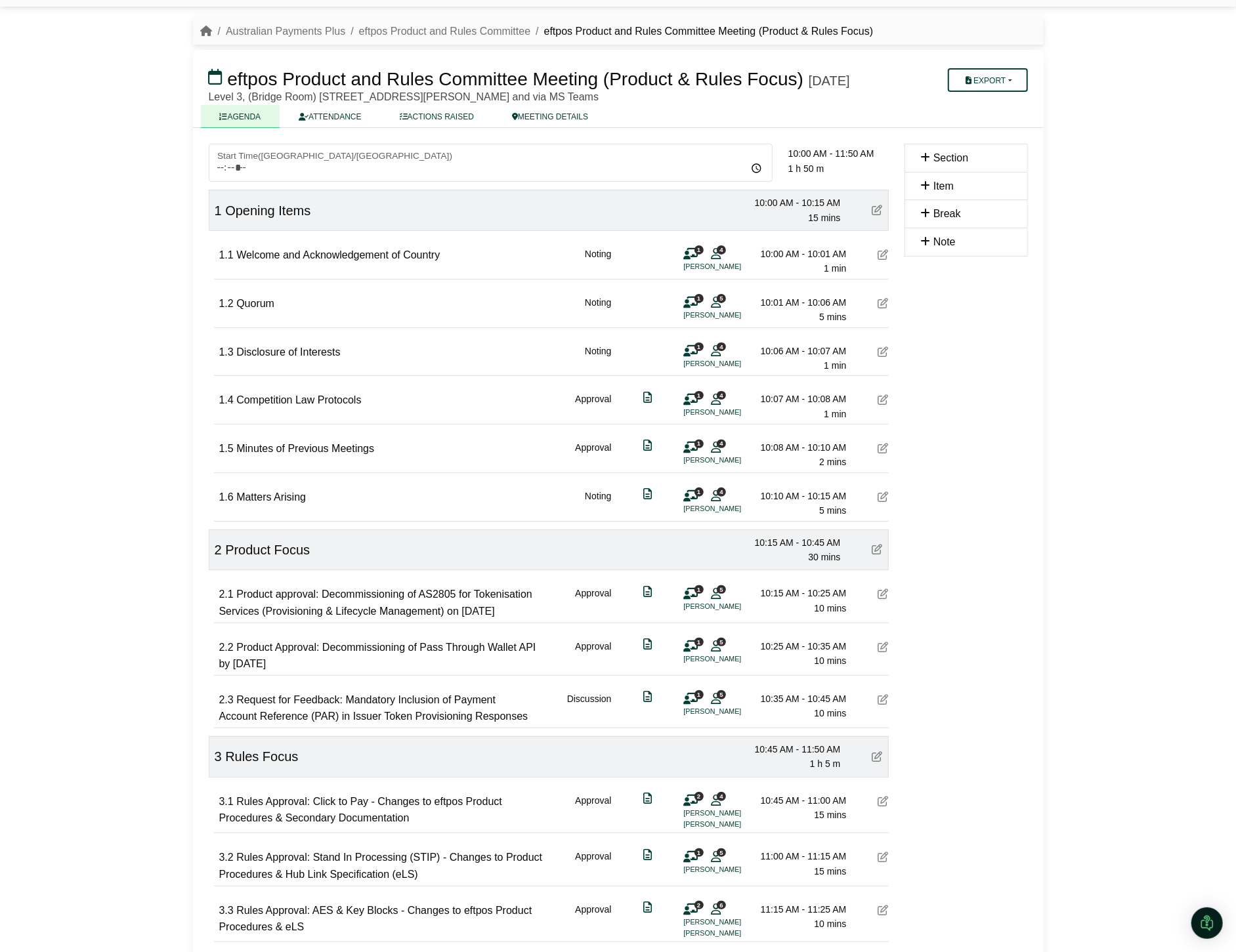
scroll to position [0, 0]
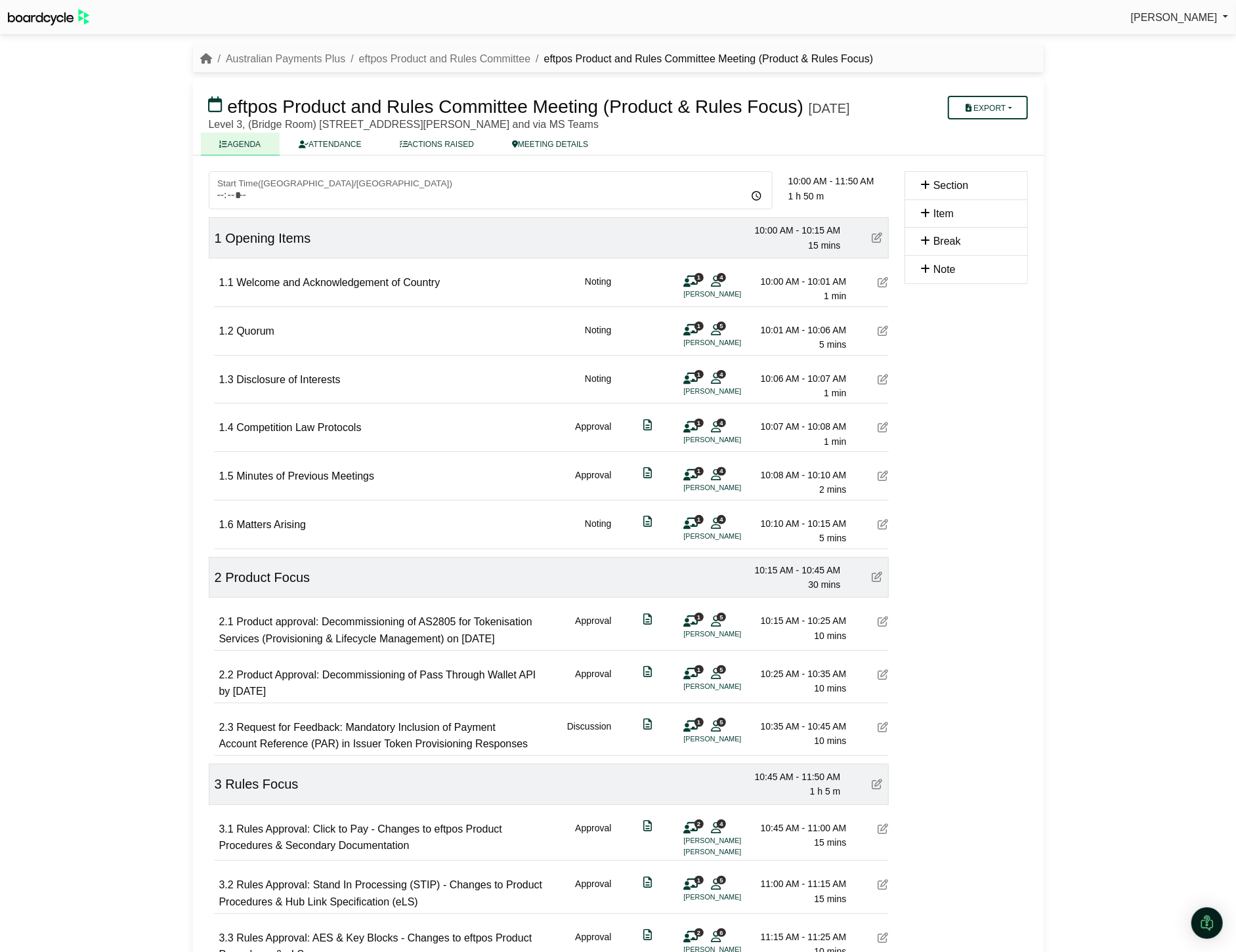
click at [881, 385] on icon at bounding box center [883, 379] width 11 height 11
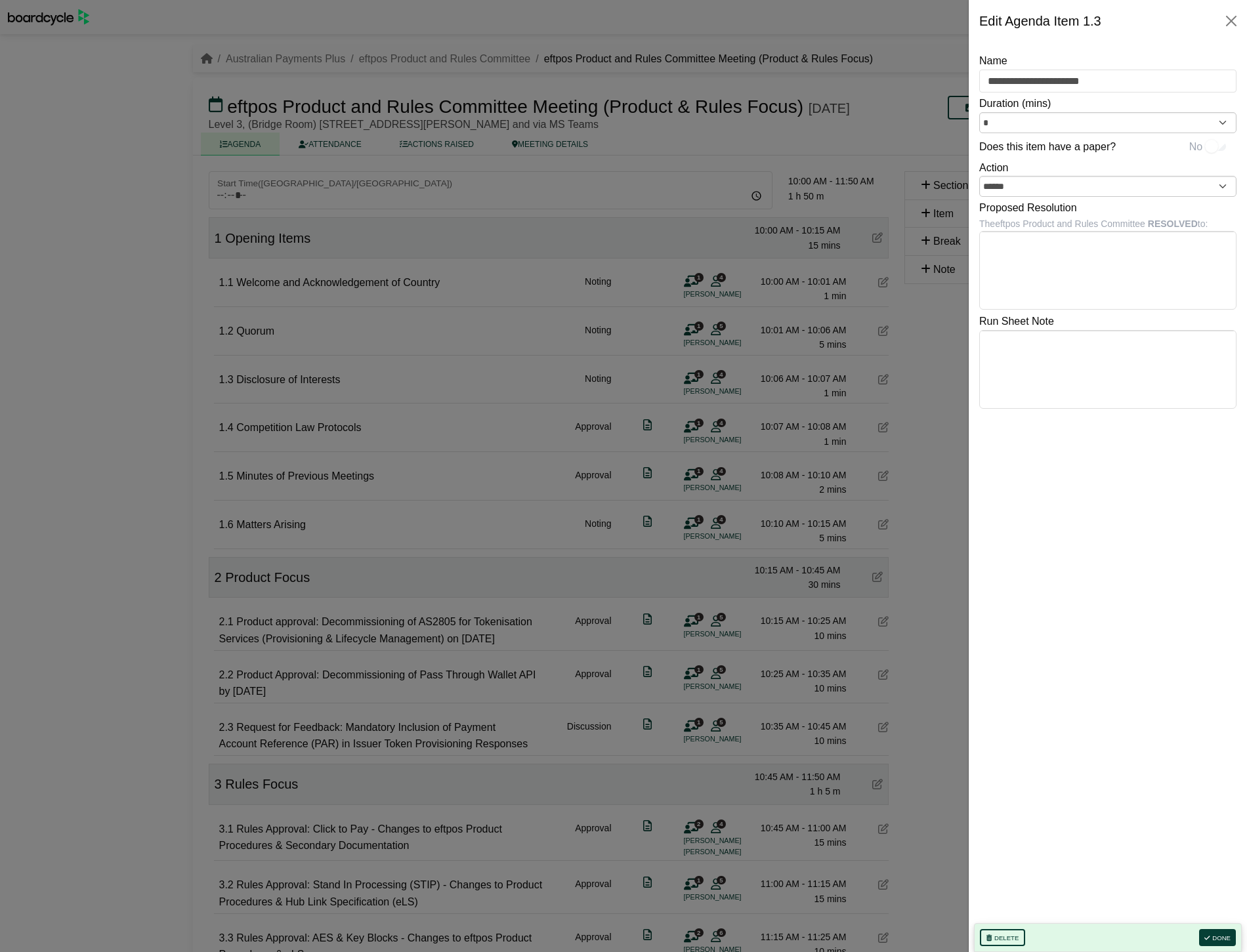
click at [1202, 149] on div "Does this item have a paper? No" at bounding box center [1102, 148] width 247 height 17
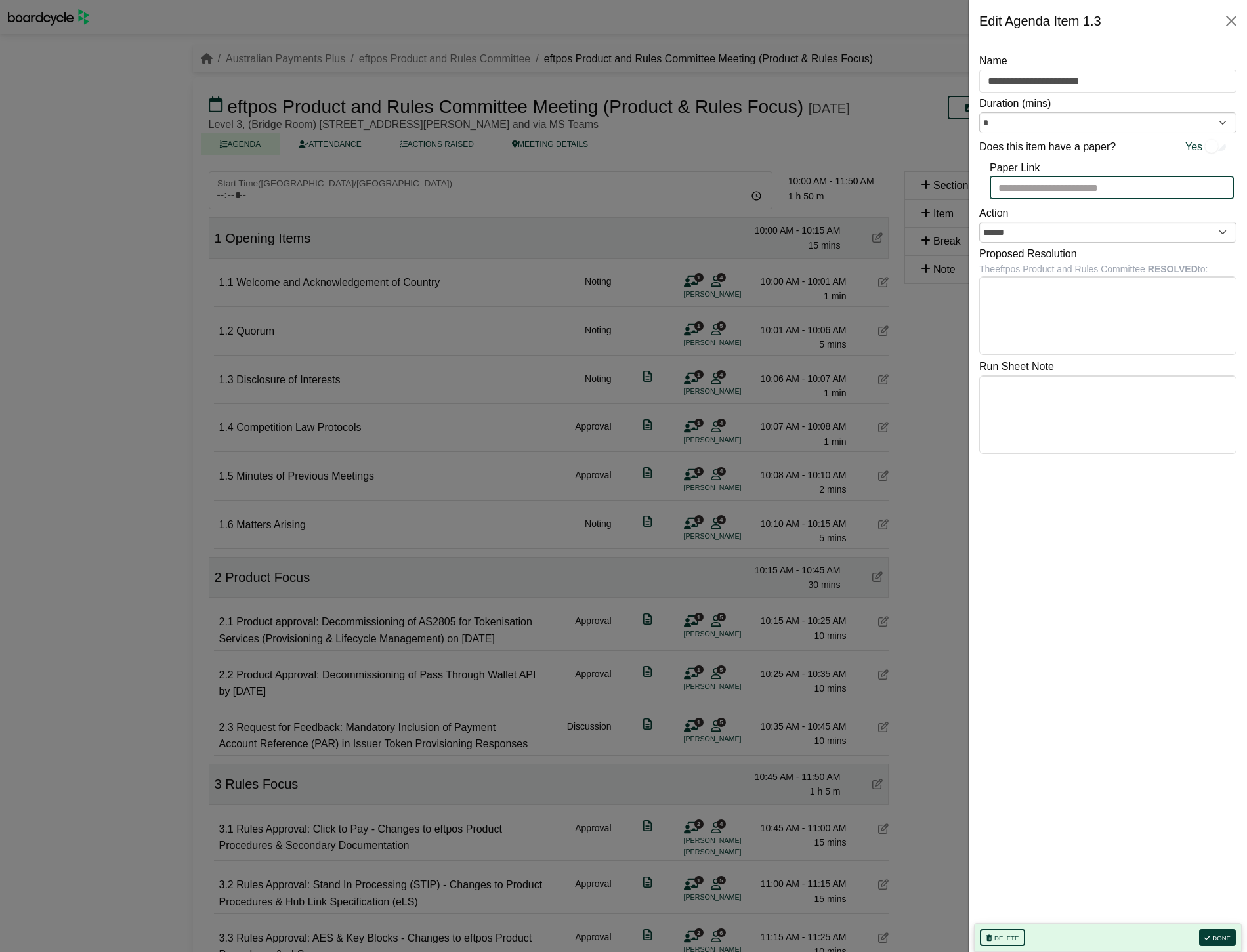
click at [1066, 190] on input "Paper Link" at bounding box center [1111, 187] width 244 height 23
click at [1230, 21] on button "Close" at bounding box center [1231, 21] width 21 height 21
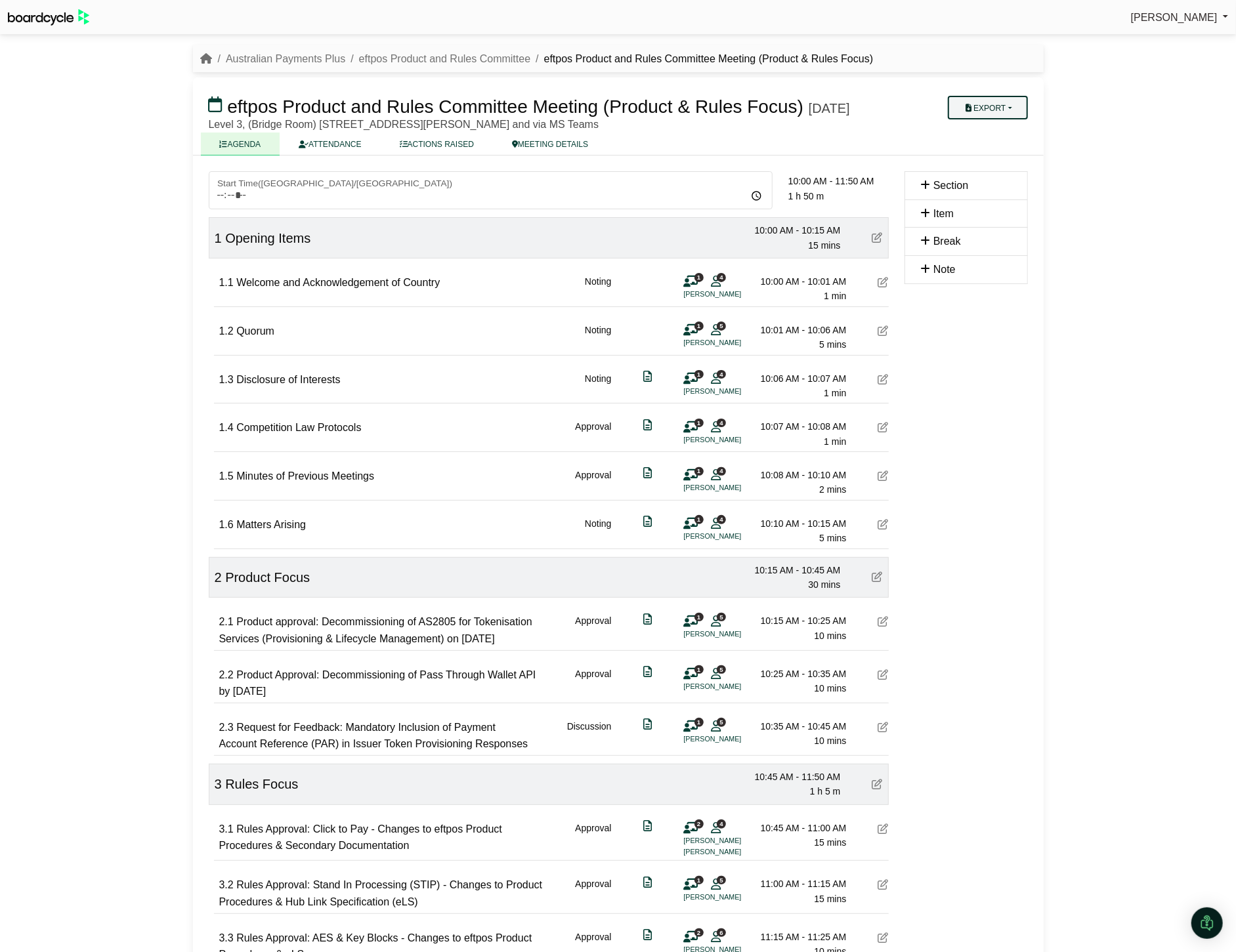
click at [992, 102] on button "Export" at bounding box center [988, 108] width 80 height 23
click at [982, 205] on link "Diligent Bookbuilder" at bounding box center [1006, 209] width 115 height 19
click at [974, 110] on button "Export" at bounding box center [988, 108] width 80 height 23
click at [994, 208] on link "Diligent Bookbuilder" at bounding box center [1006, 209] width 115 height 19
click at [983, 106] on button "Export" at bounding box center [988, 108] width 80 height 23
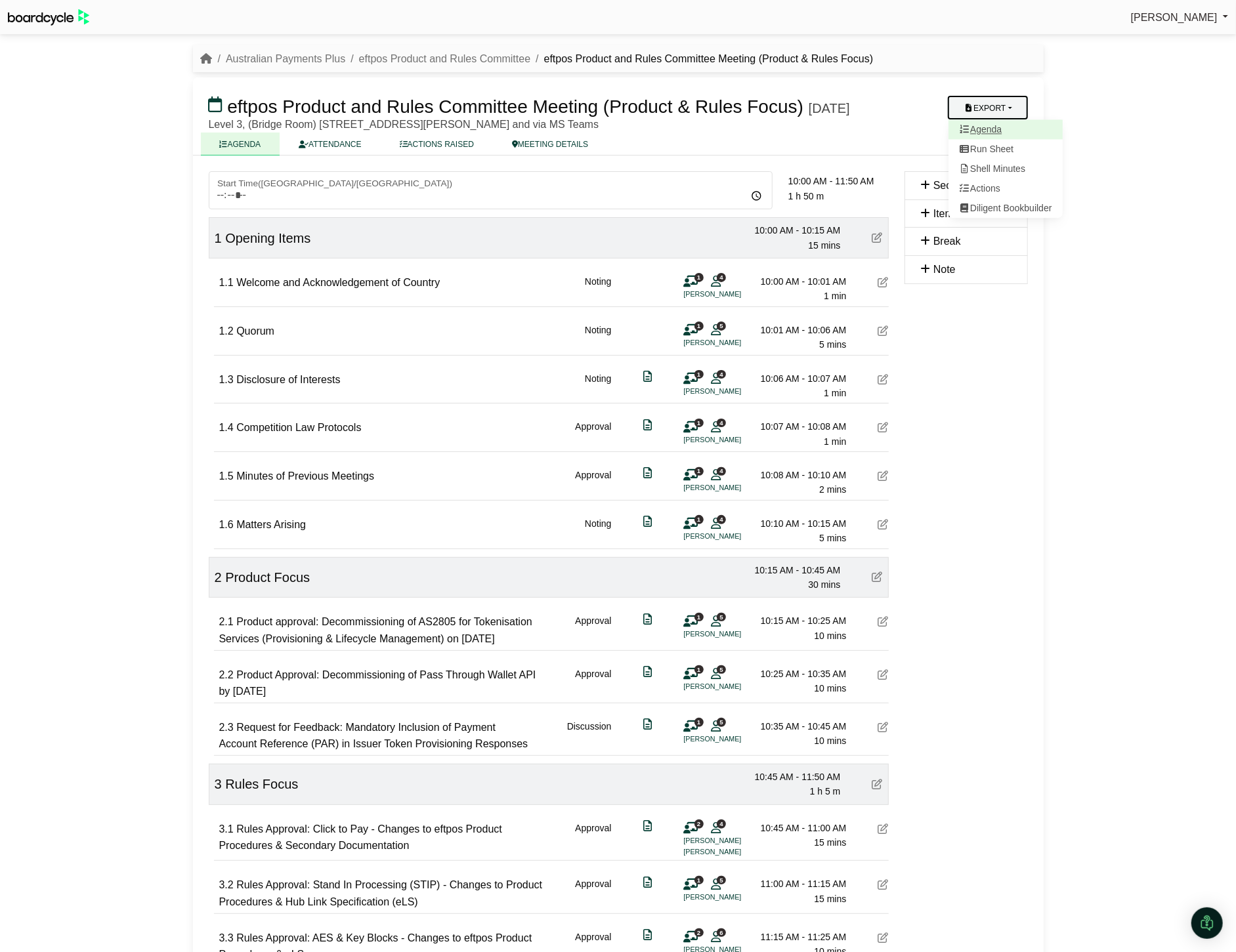
click at [979, 126] on link "Agenda" at bounding box center [1006, 130] width 115 height 19
click at [1092, 337] on div "[PERSON_NAME] Sign Out Australian Payments Plus eftpos Product and Rules Commit…" at bounding box center [618, 476] width 1236 height 952
click at [986, 110] on button "Export" at bounding box center [988, 108] width 80 height 23
click at [986, 122] on link "Agenda" at bounding box center [1006, 130] width 115 height 19
